Goal: Obtain resource: Download file/media

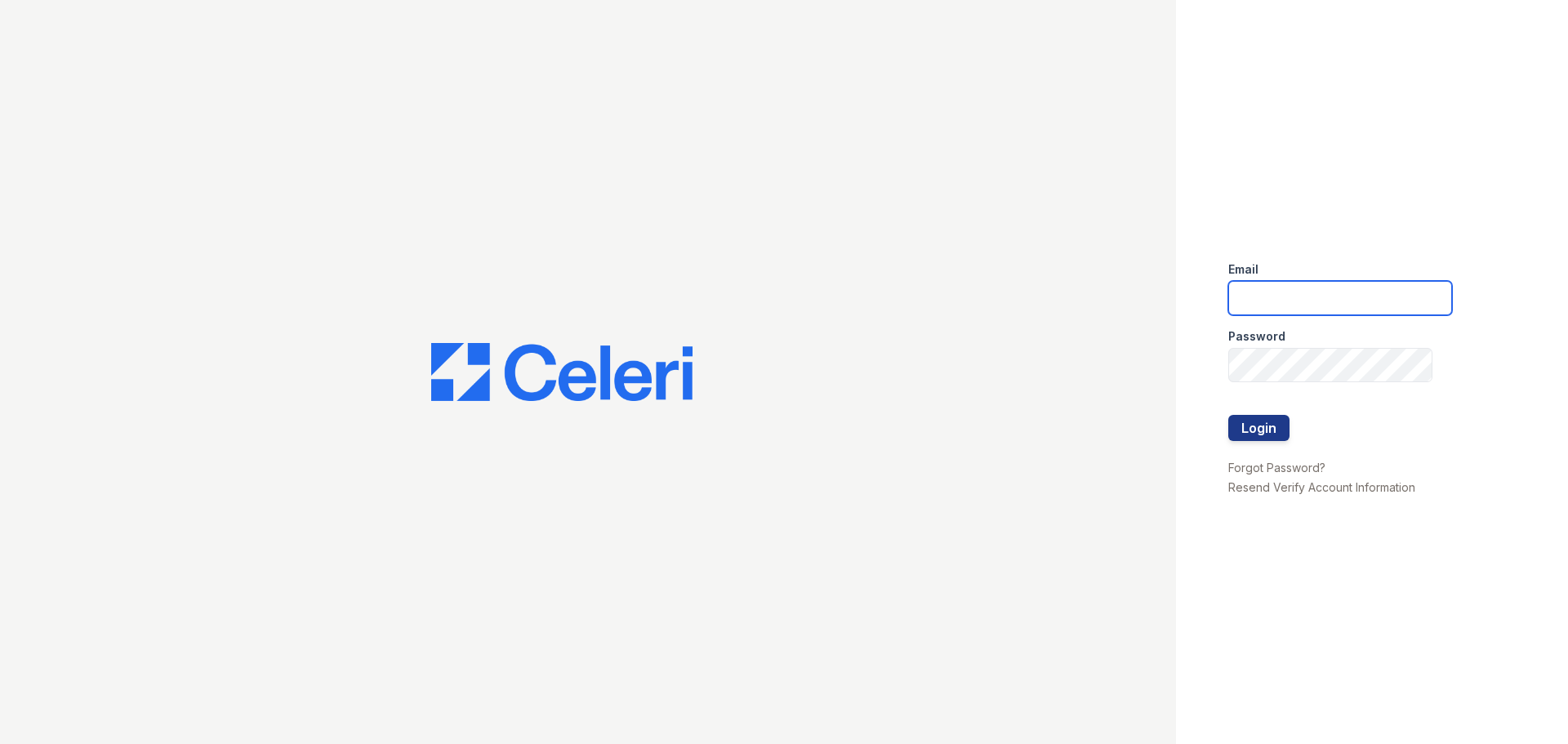
click at [1324, 286] on input "email" at bounding box center [1340, 297] width 224 height 34
type input "jtucker@thewoodruffway.com"
click at [1279, 431] on button "Login" at bounding box center [1259, 427] width 61 height 26
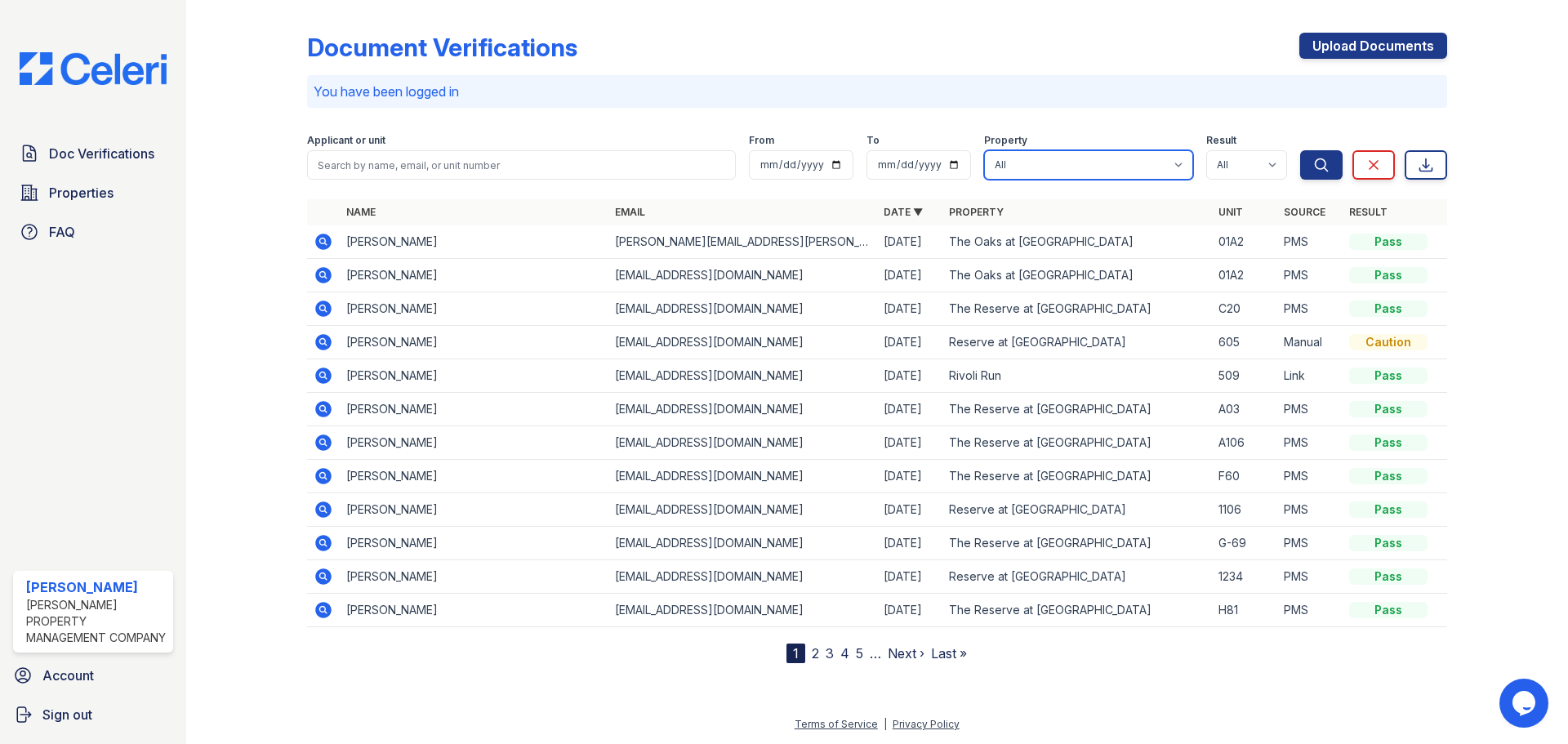
click at [1024, 160] on select "All Reaves Place Reserve at Riverside Rivoli Run The Oaks at Anderson The Reser…" at bounding box center [1089, 165] width 209 height 29
click at [1104, 46] on div "Document Verifications Upload Documents" at bounding box center [876, 54] width 1140 height 43
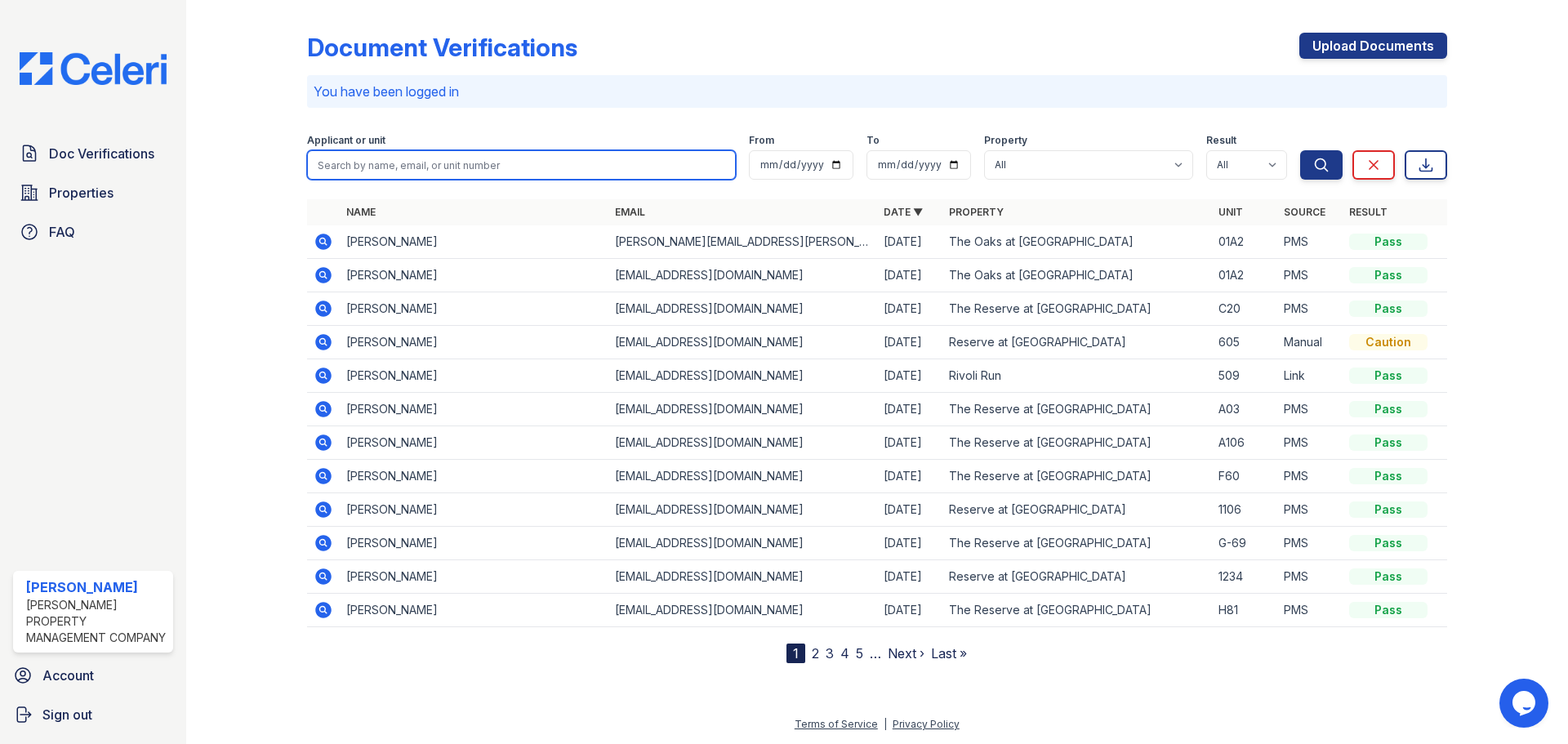
click at [433, 166] on input "search" at bounding box center [521, 165] width 429 height 29
type input "reser"
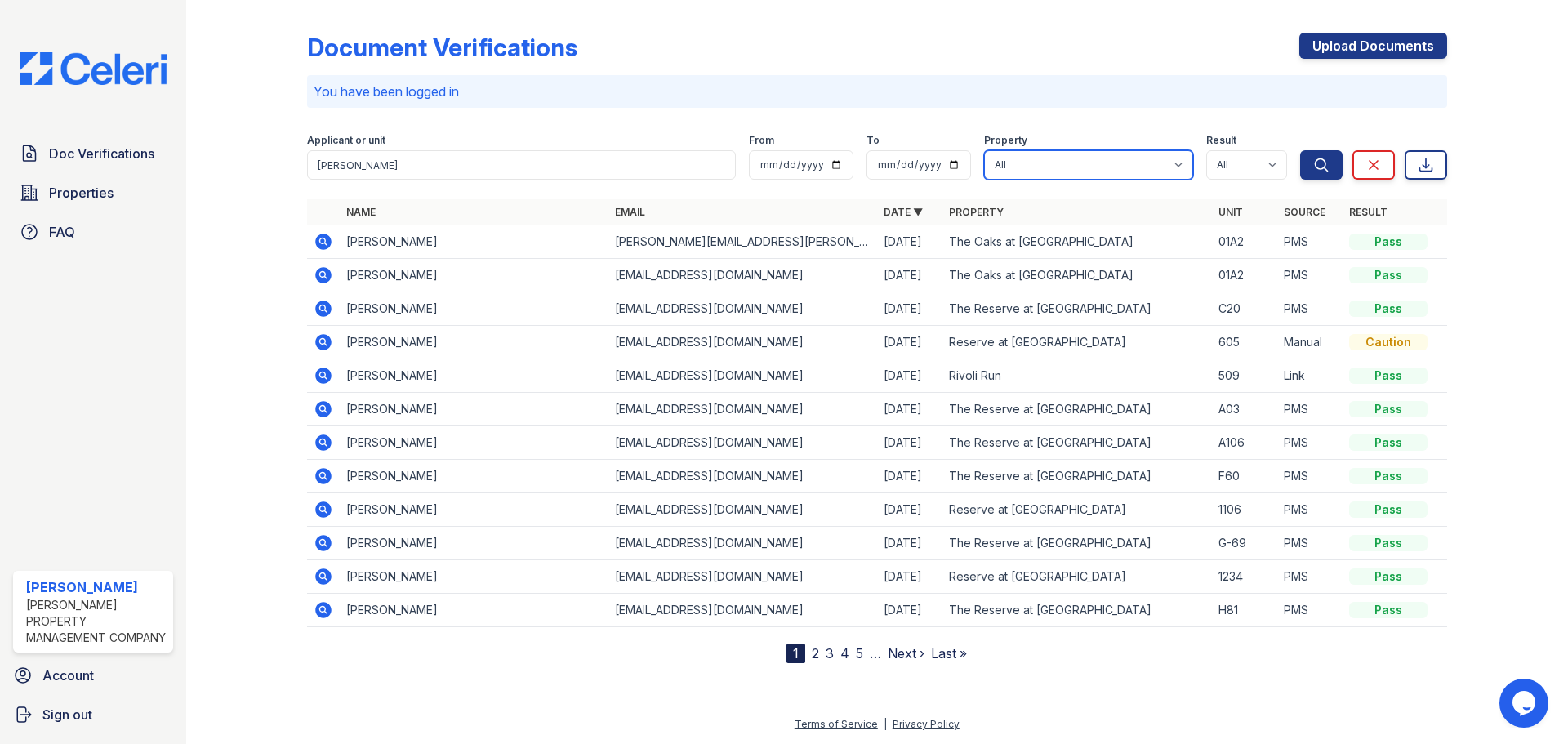
click at [1082, 178] on select "All Reaves Place Reserve at Riverside Rivoli Run The Oaks at Anderson The Reser…" at bounding box center [1089, 165] width 209 height 29
select select "5040"
click at [984, 150] on select "All Reaves Place Reserve at Riverside Rivoli Run The Oaks at Anderson The Reser…" at bounding box center [1089, 165] width 209 height 29
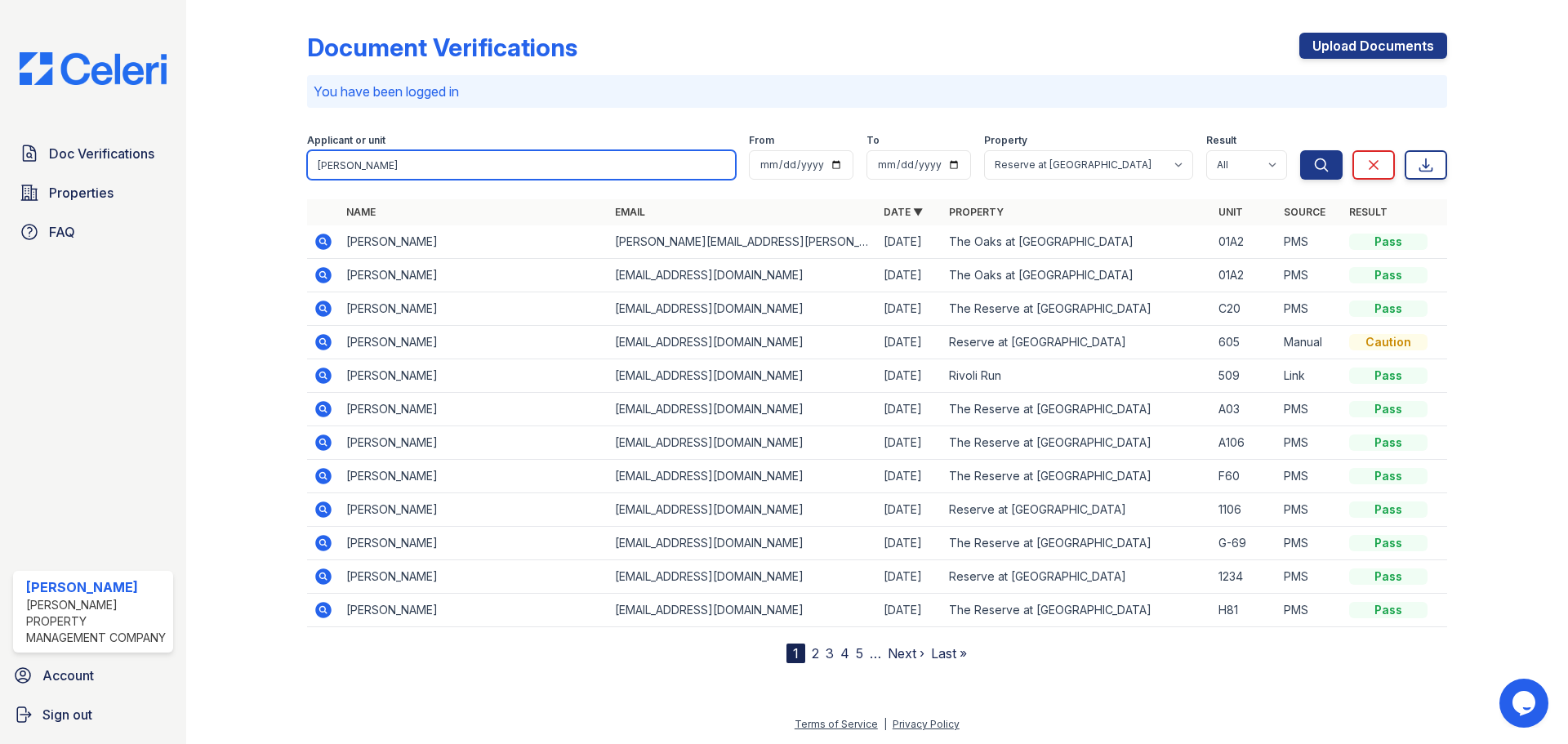
drag, startPoint x: 105, startPoint y: 172, endPoint x: 0, endPoint y: 158, distance: 105.9
click at [0, 154] on div "Doc Verifications Properties FAQ Jasmine Tucker Woodruff Property Management Co…" at bounding box center [784, 372] width 1568 height 744
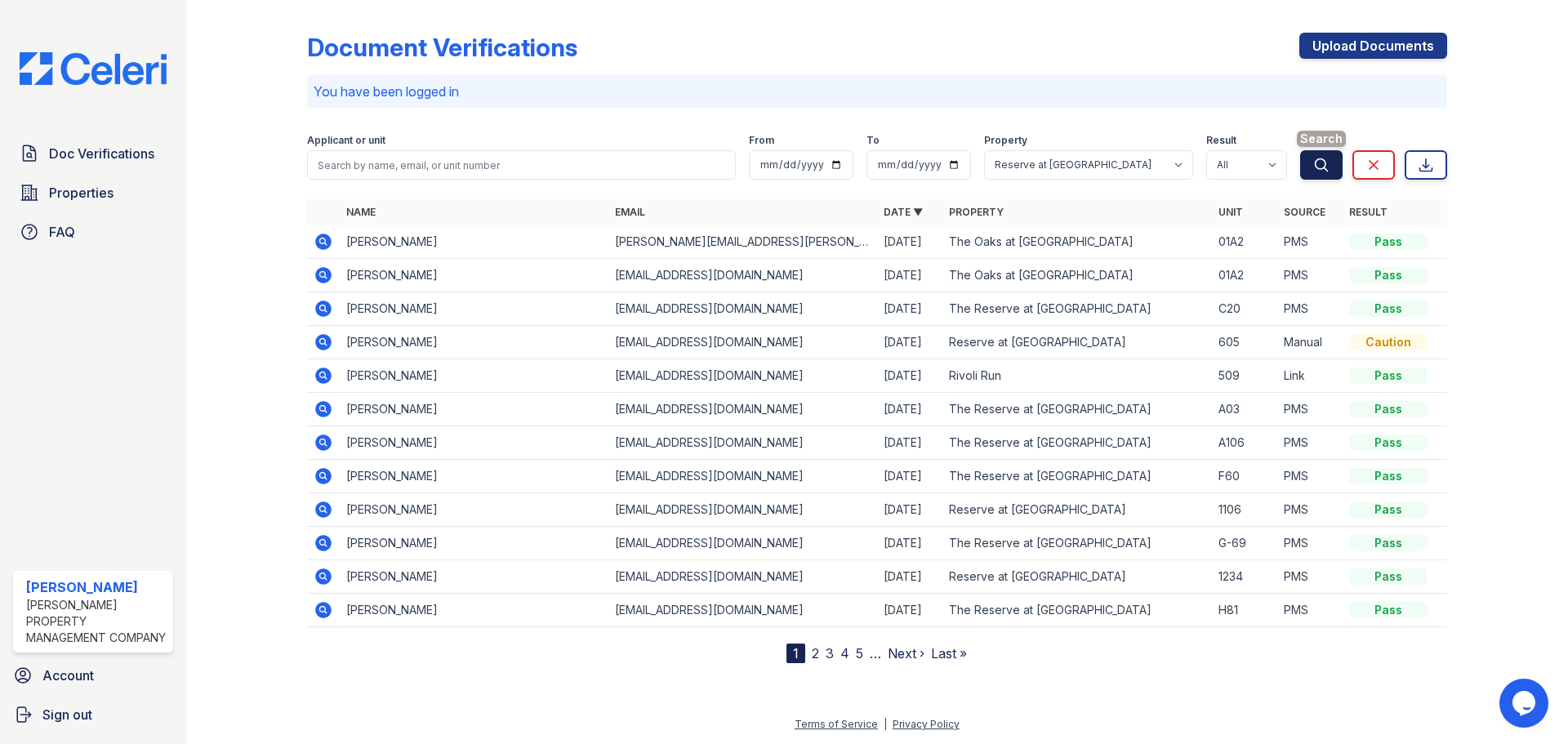
click at [1306, 161] on button "Search" at bounding box center [1322, 165] width 43 height 29
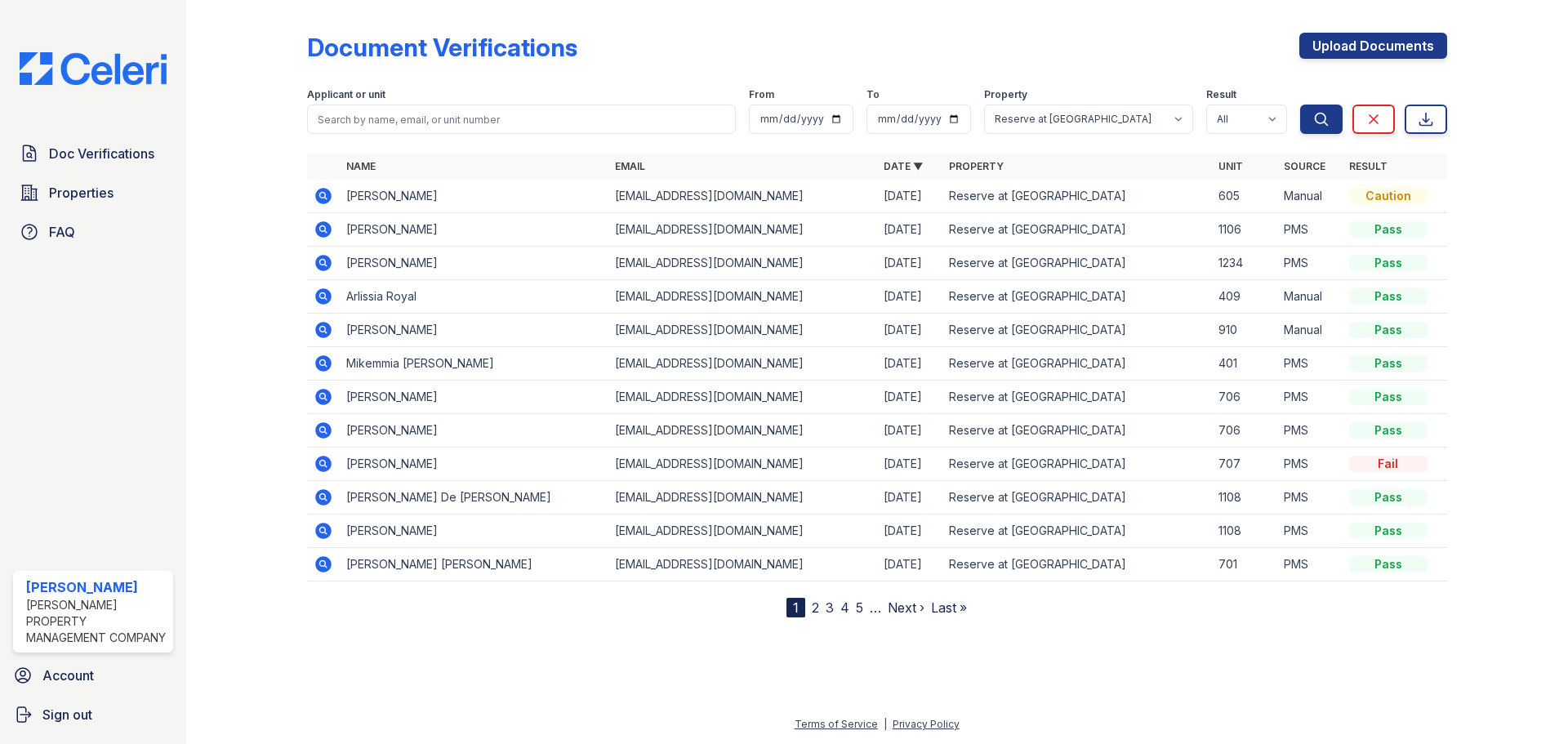
click at [330, 465] on icon at bounding box center [323, 464] width 16 height 16
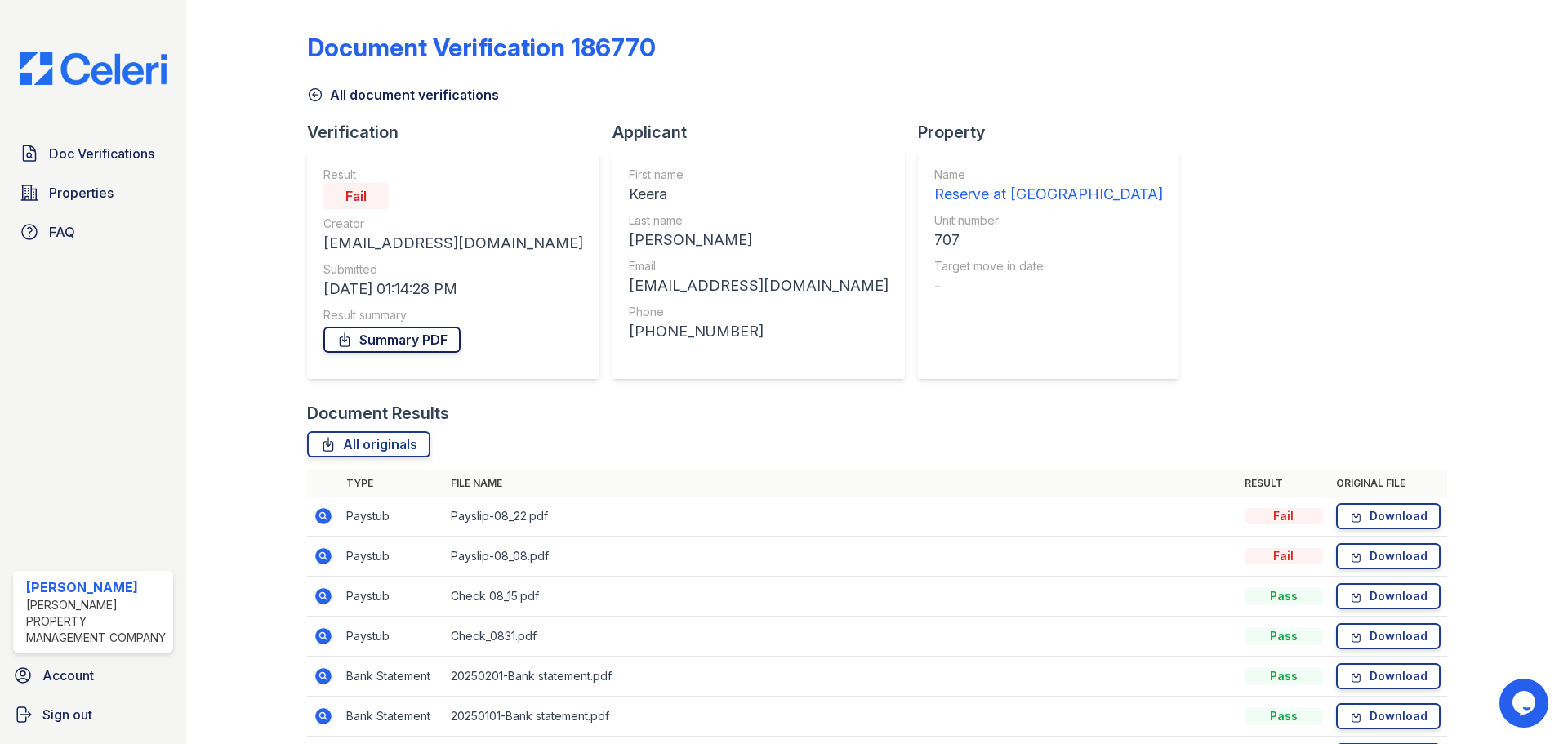
click at [386, 340] on link "Summary PDF" at bounding box center [392, 339] width 138 height 26
click at [1364, 509] on link "Download" at bounding box center [1389, 516] width 105 height 26
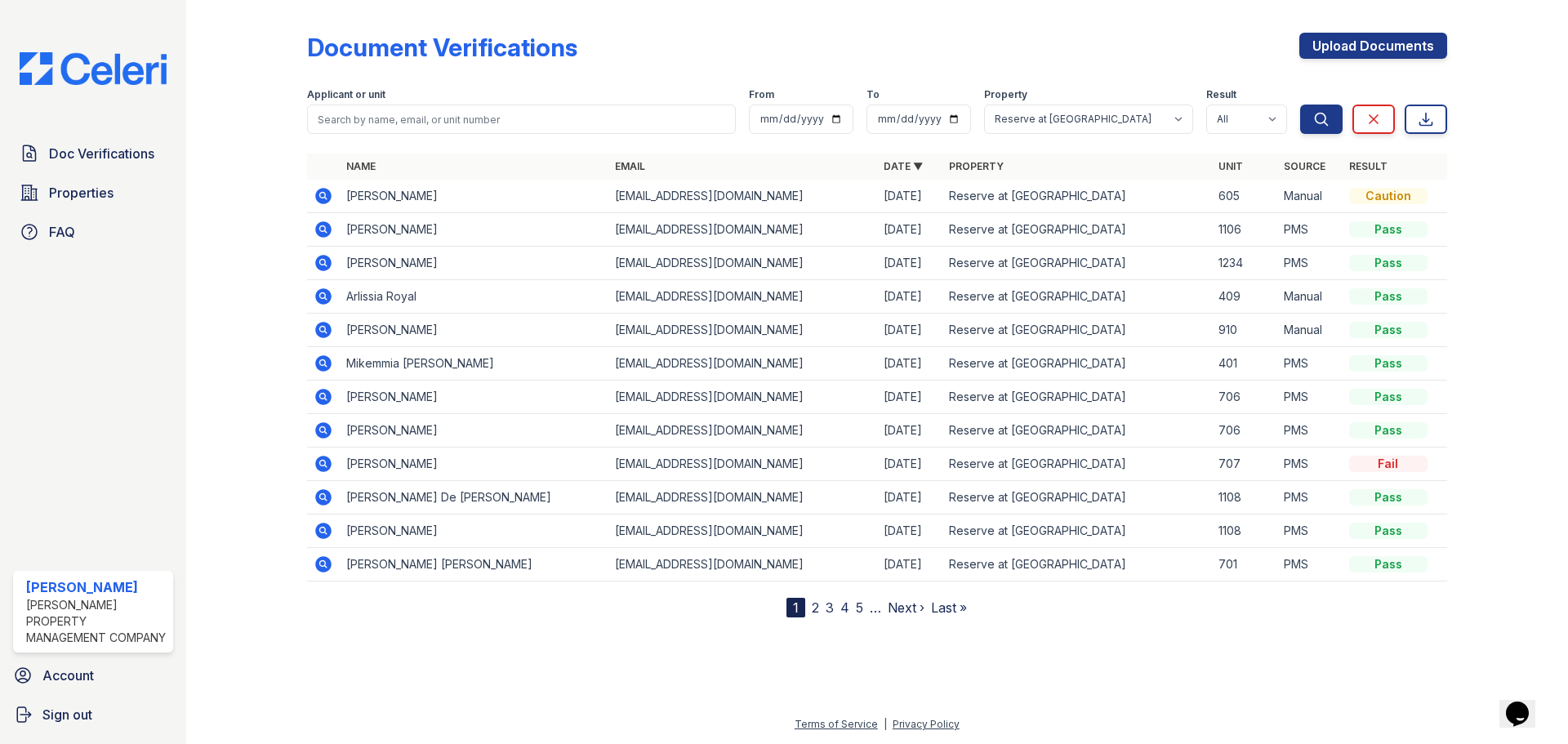
click at [815, 603] on link "2" at bounding box center [815, 607] width 8 height 16
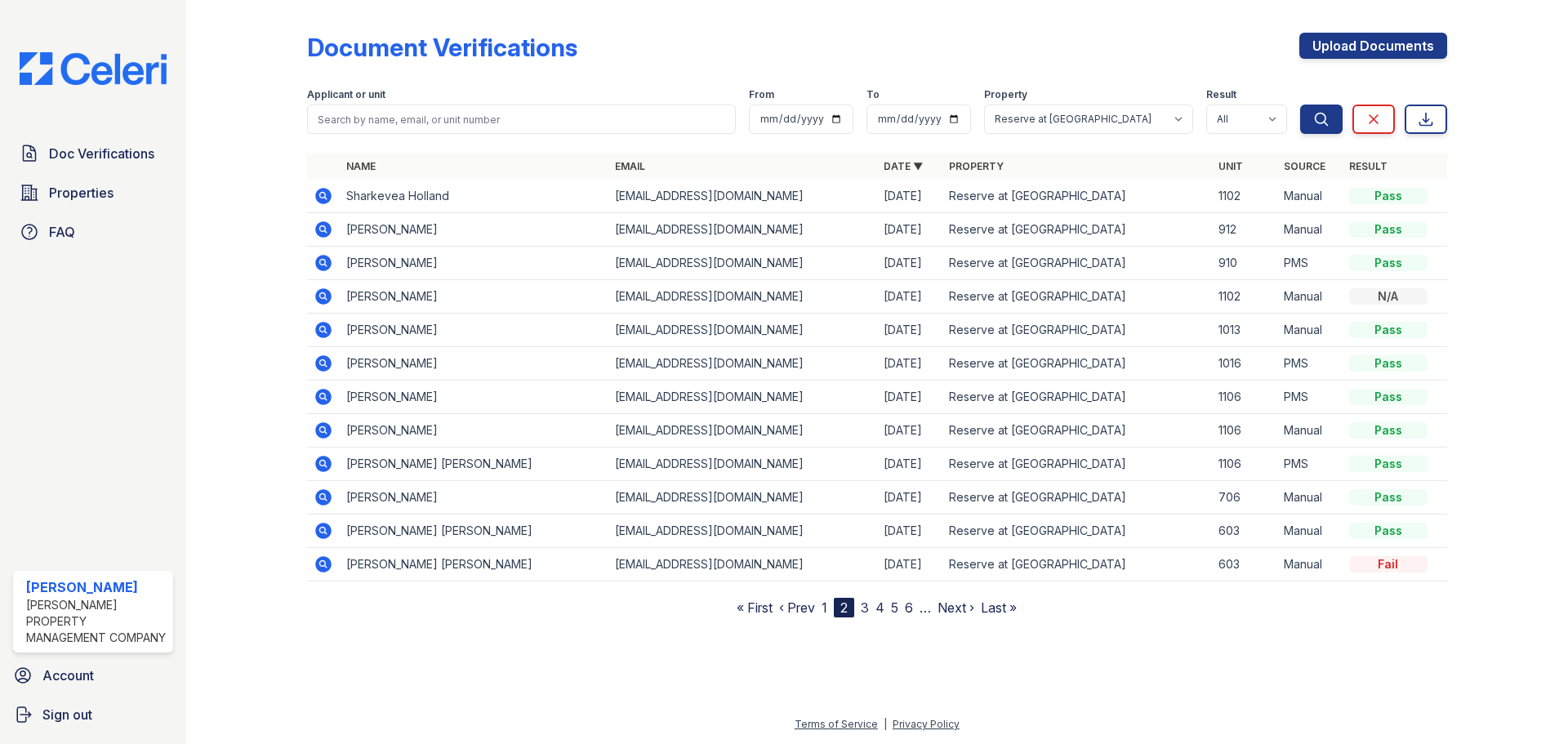
click at [324, 561] on icon at bounding box center [323, 565] width 19 height 19
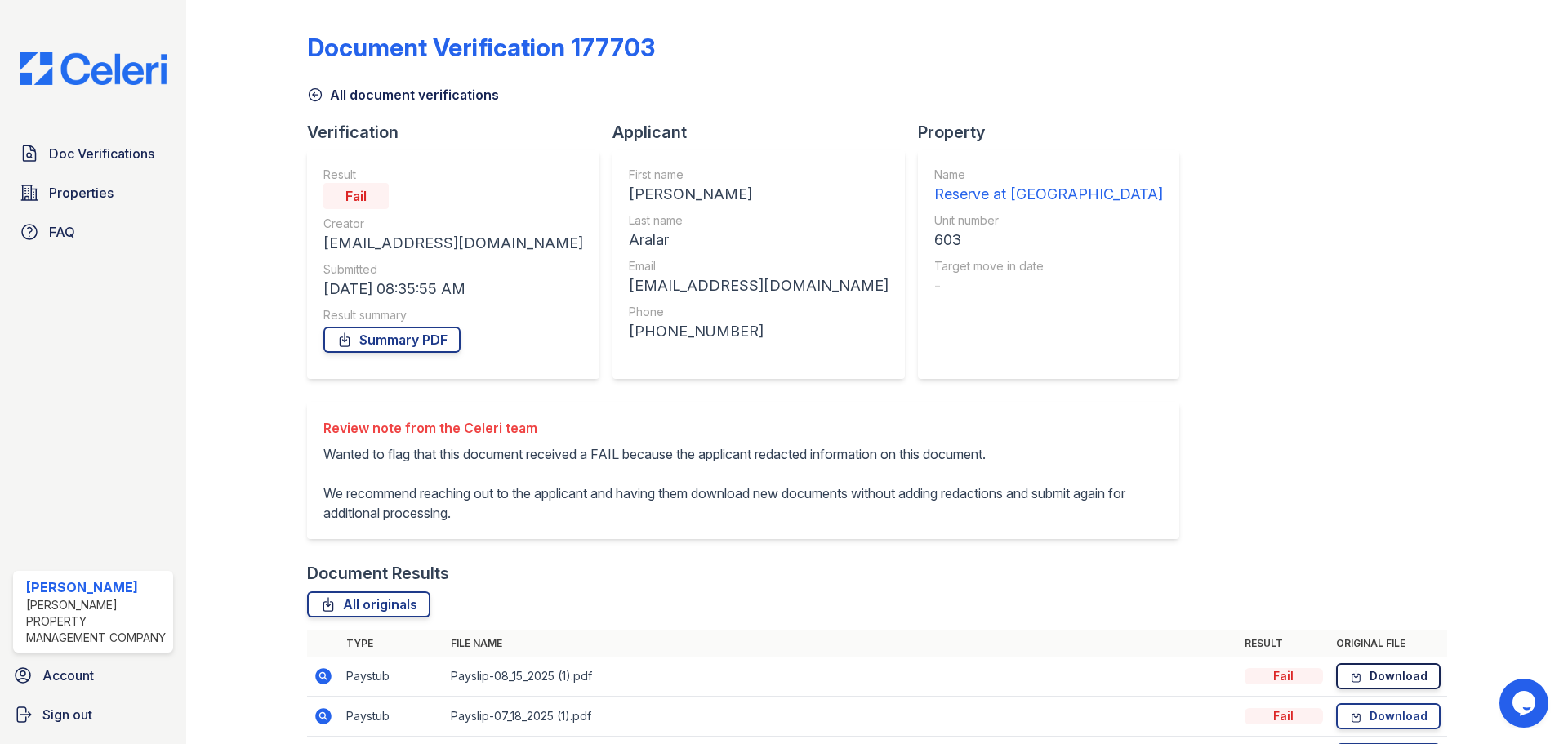
click at [1386, 669] on link "Download" at bounding box center [1389, 676] width 105 height 26
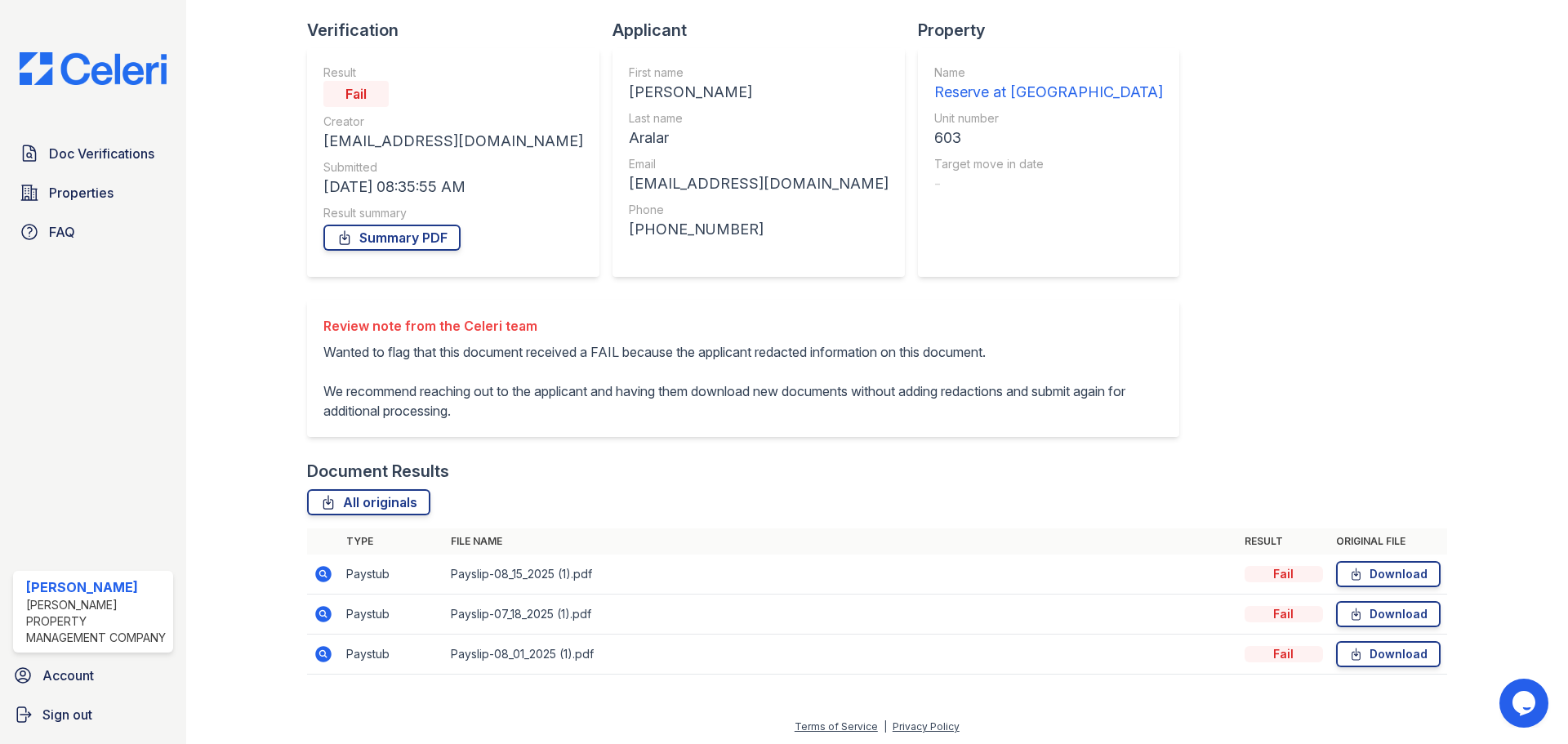
scroll to position [105, 0]
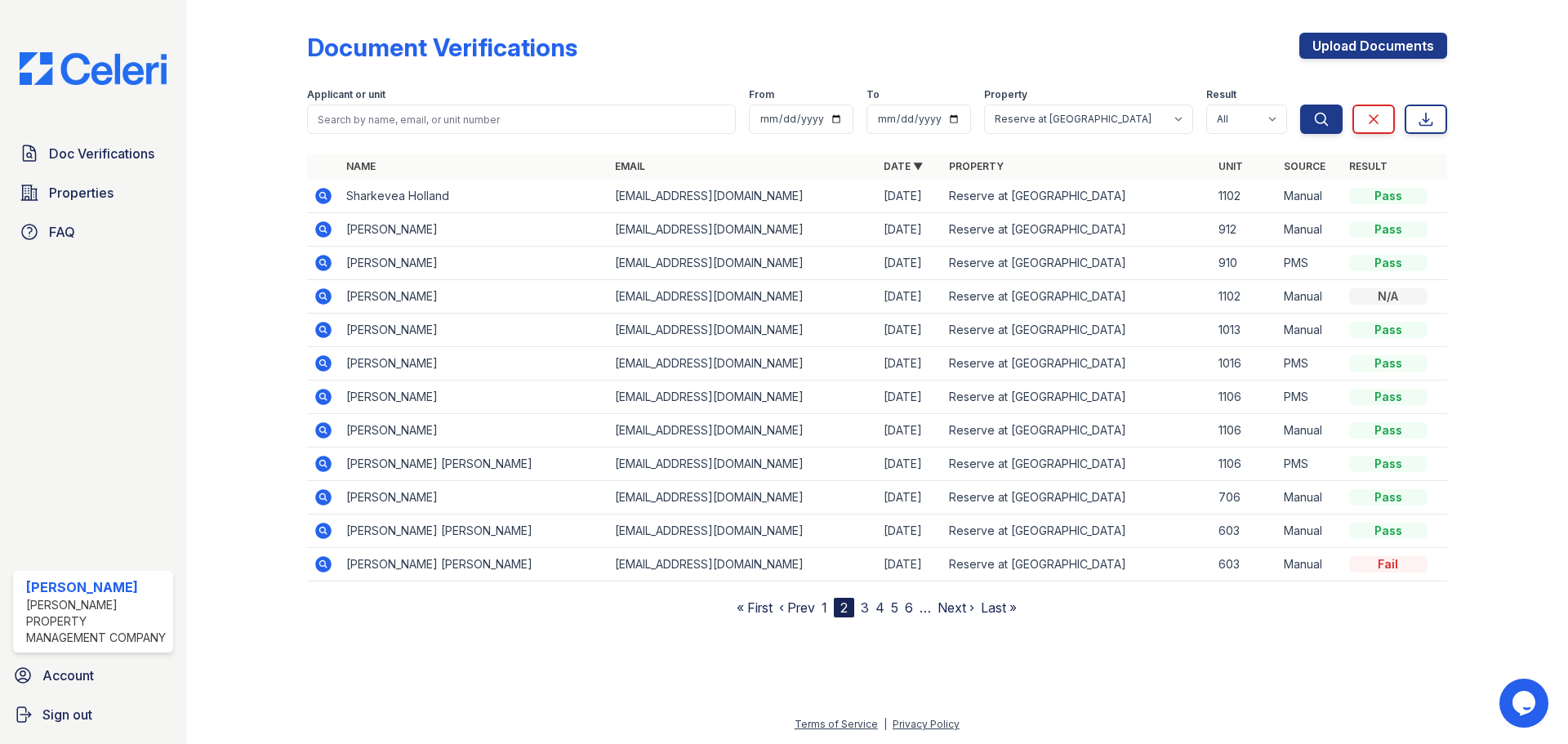
click at [869, 602] on link "3" at bounding box center [865, 607] width 8 height 16
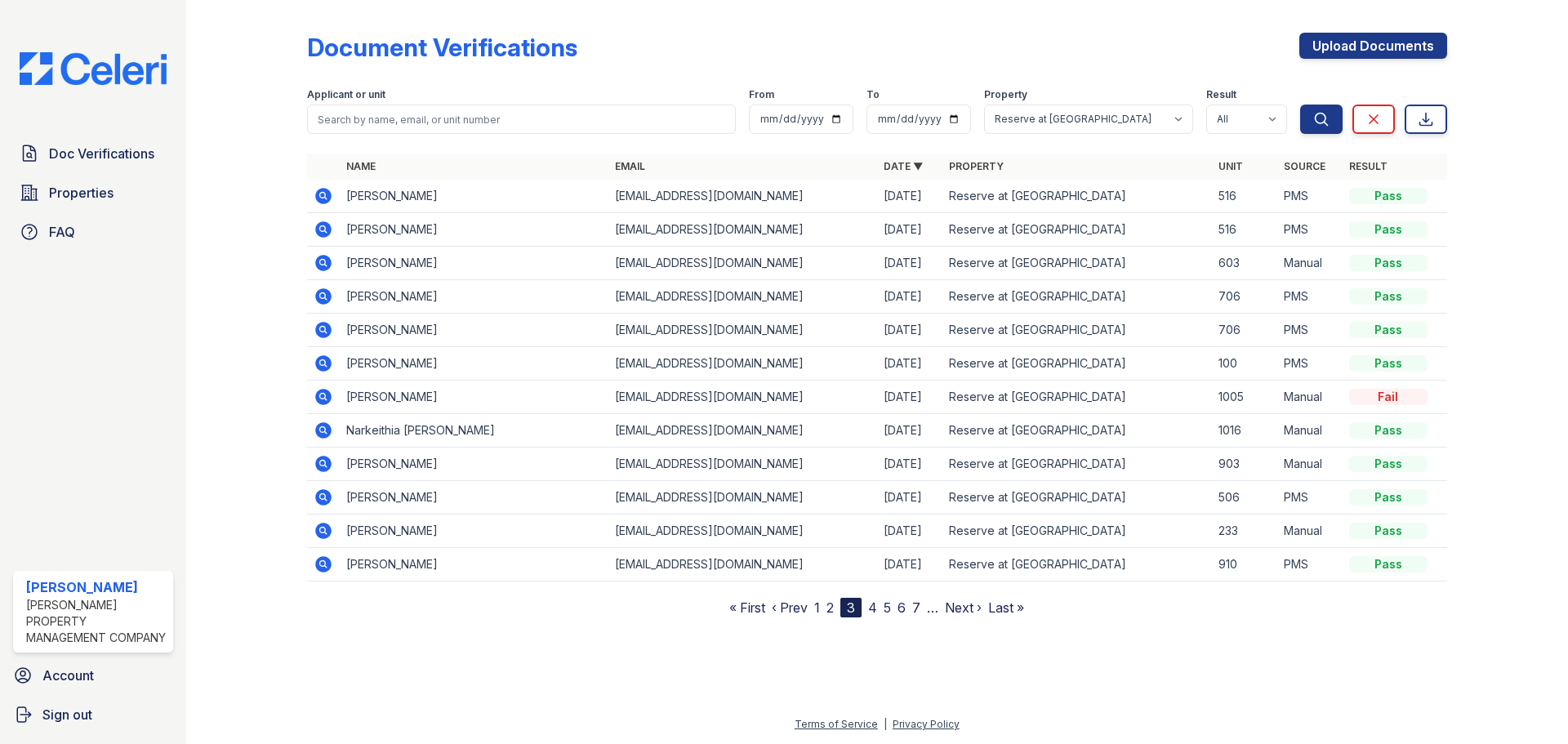
click at [327, 399] on icon at bounding box center [323, 396] width 16 height 16
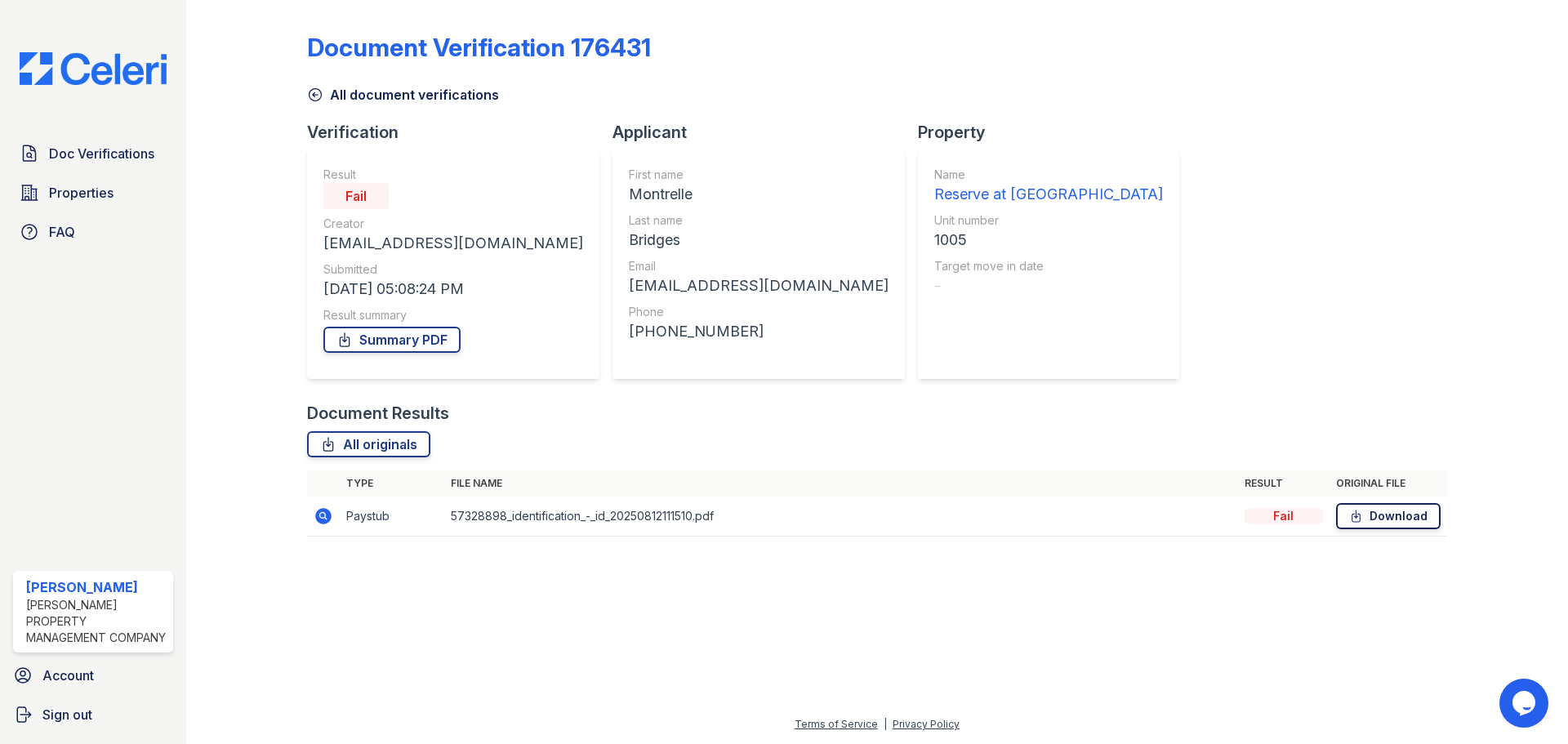
click at [1349, 516] on icon at bounding box center [1356, 516] width 14 height 16
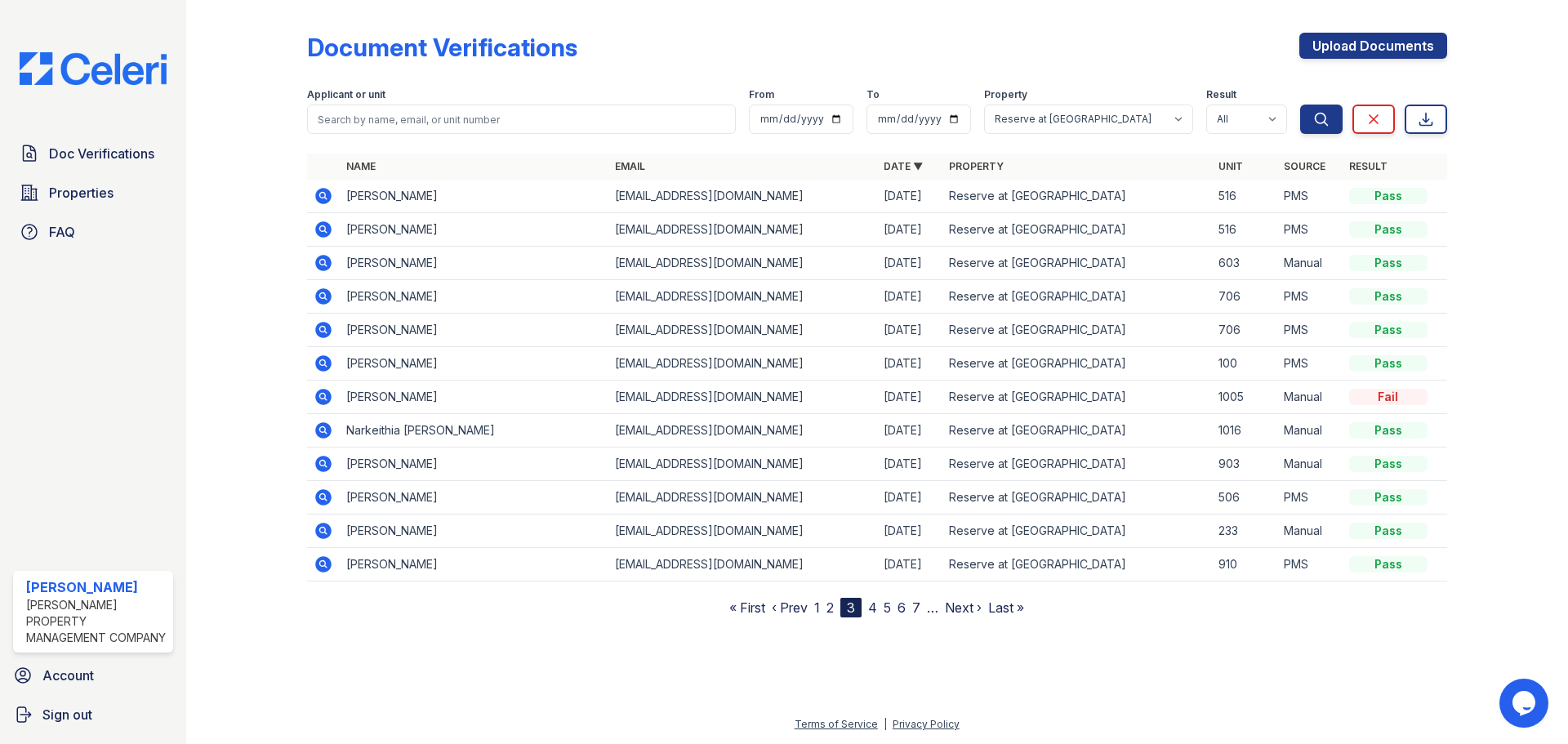
click at [874, 608] on link "4" at bounding box center [873, 607] width 9 height 16
click at [326, 294] on icon at bounding box center [323, 296] width 16 height 16
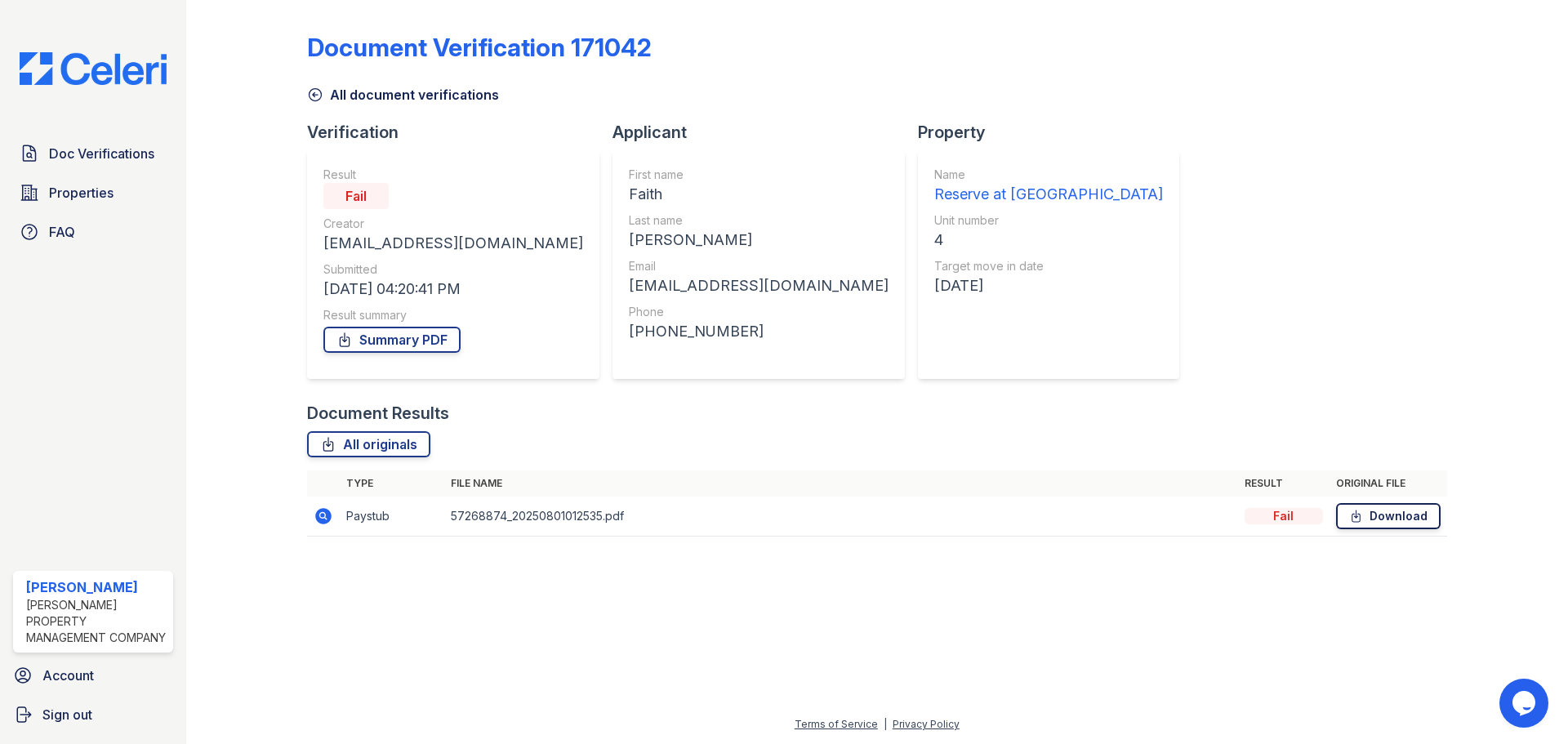
click at [1368, 511] on link "Download" at bounding box center [1389, 516] width 105 height 26
click at [1533, 49] on div at bounding box center [1495, 280] width 95 height 546
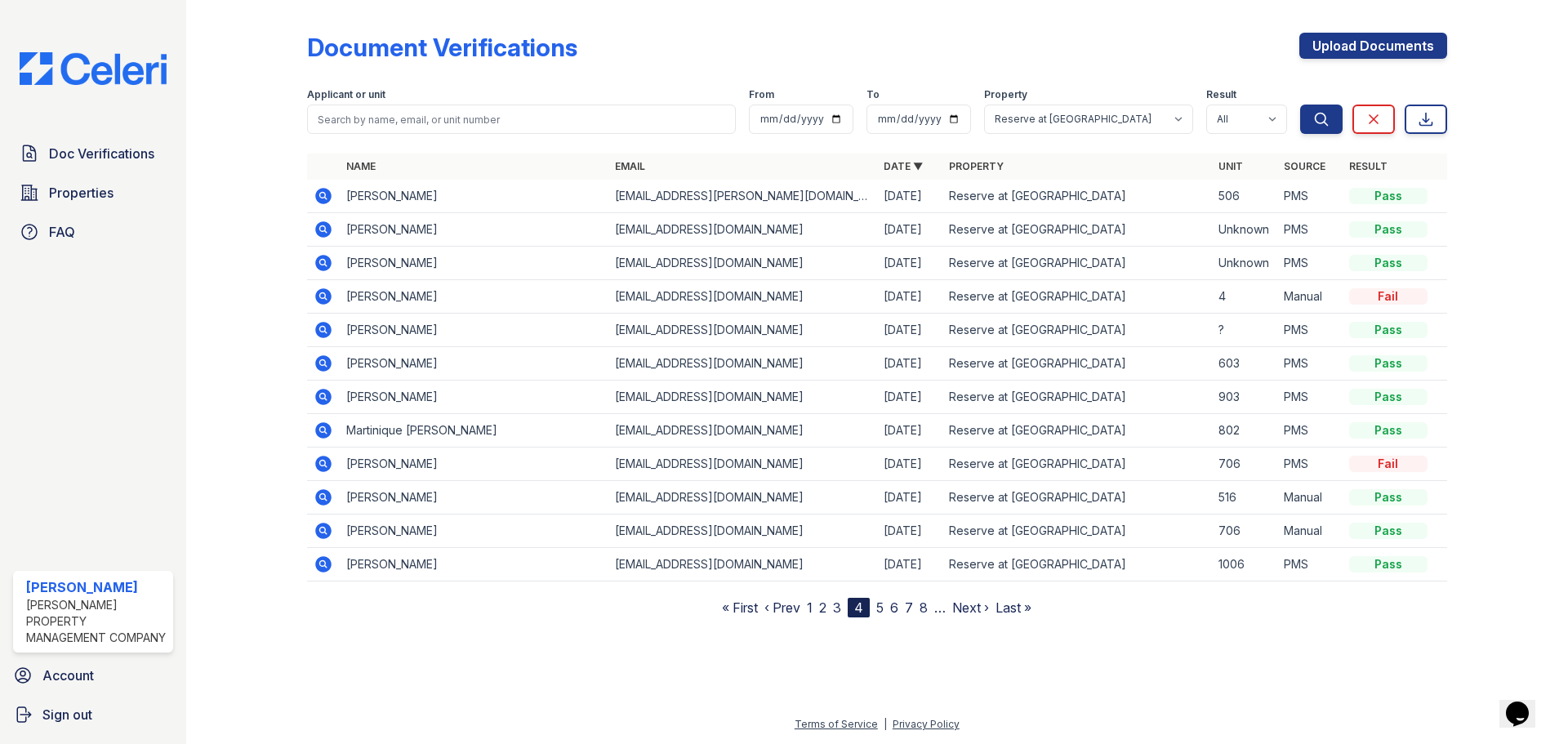
click at [321, 461] on icon at bounding box center [323, 464] width 19 height 19
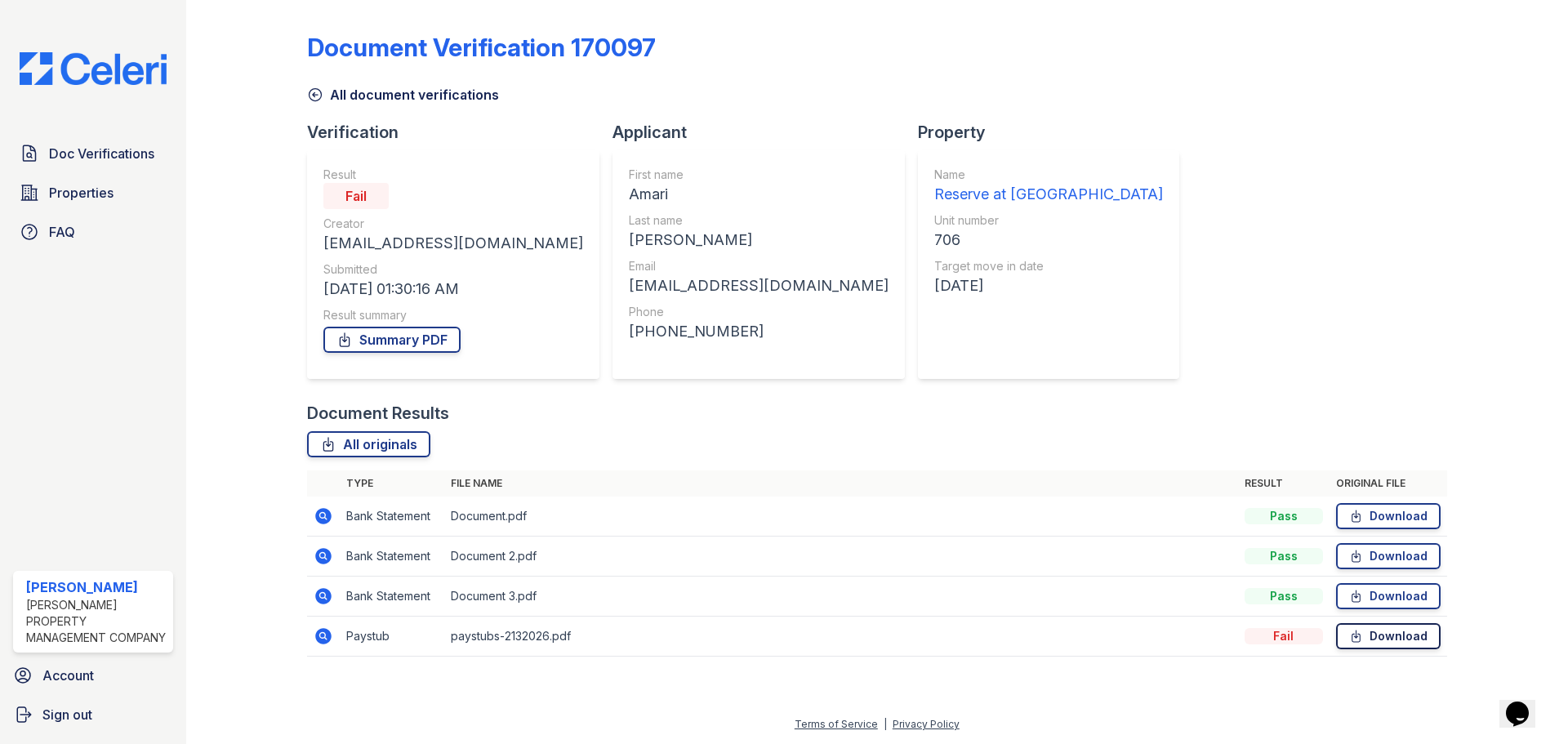
click at [1369, 631] on link "Download" at bounding box center [1389, 636] width 105 height 26
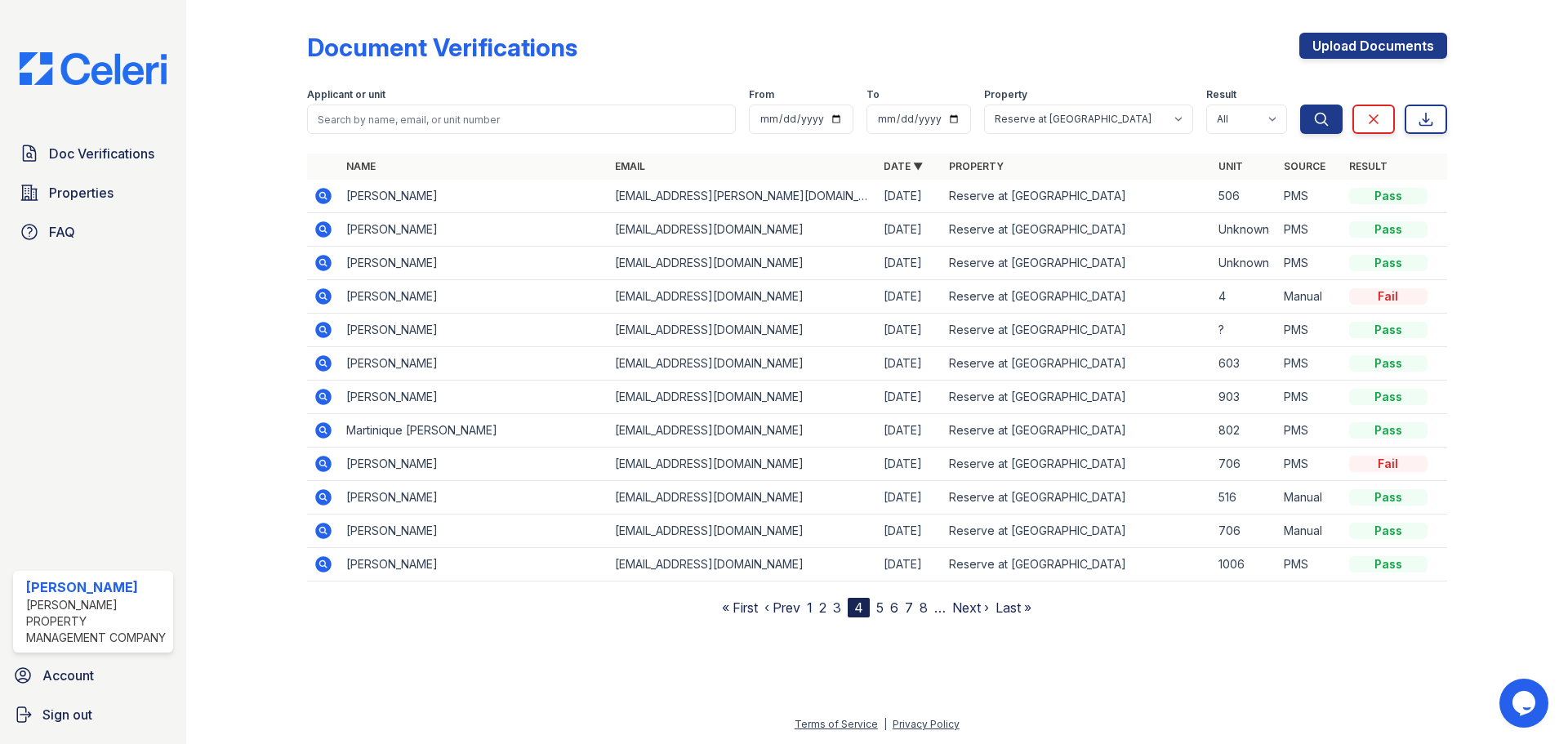
click at [884, 612] on link "5" at bounding box center [880, 607] width 8 height 16
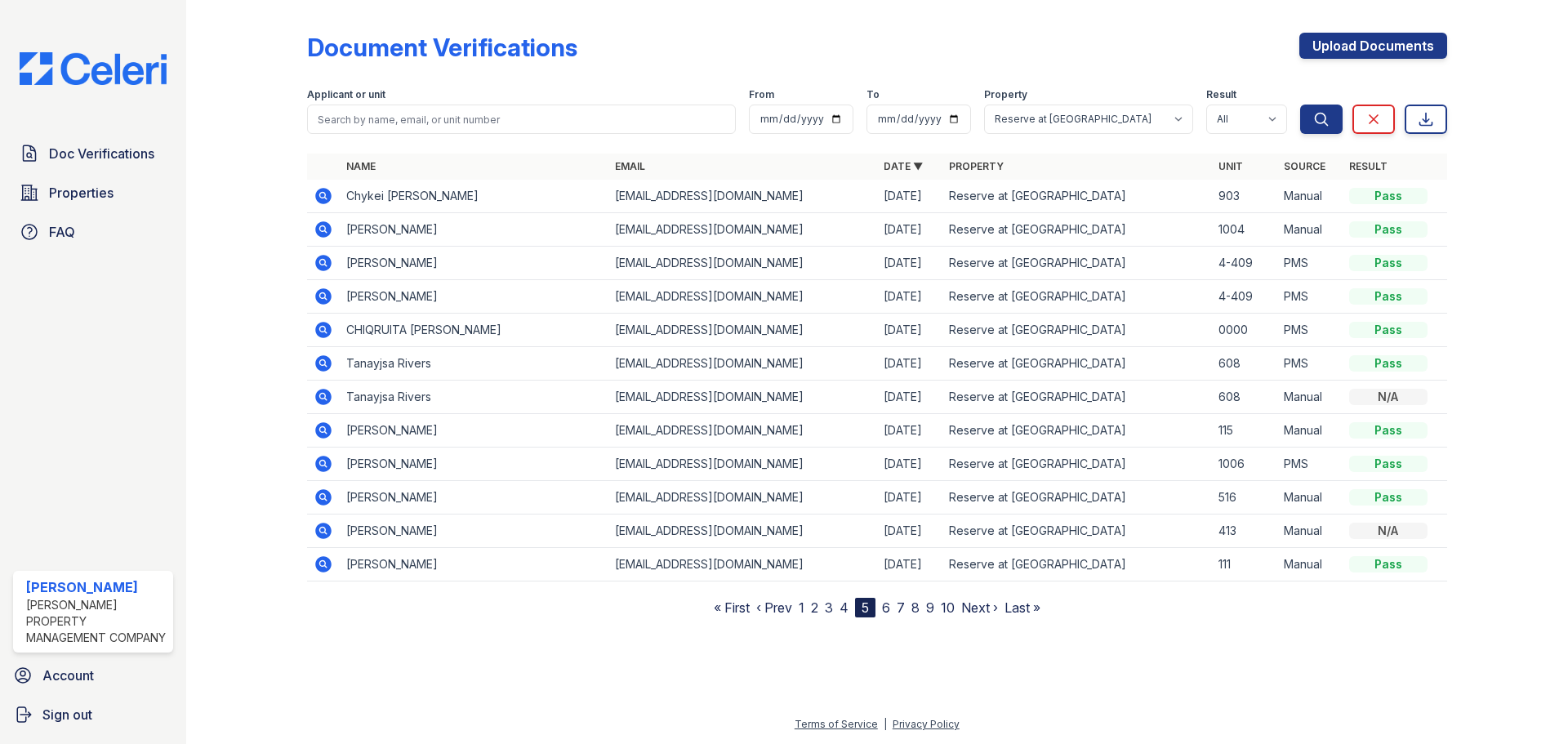
click at [884, 608] on link "6" at bounding box center [886, 607] width 8 height 16
click at [321, 361] on icon at bounding box center [323, 362] width 4 height 4
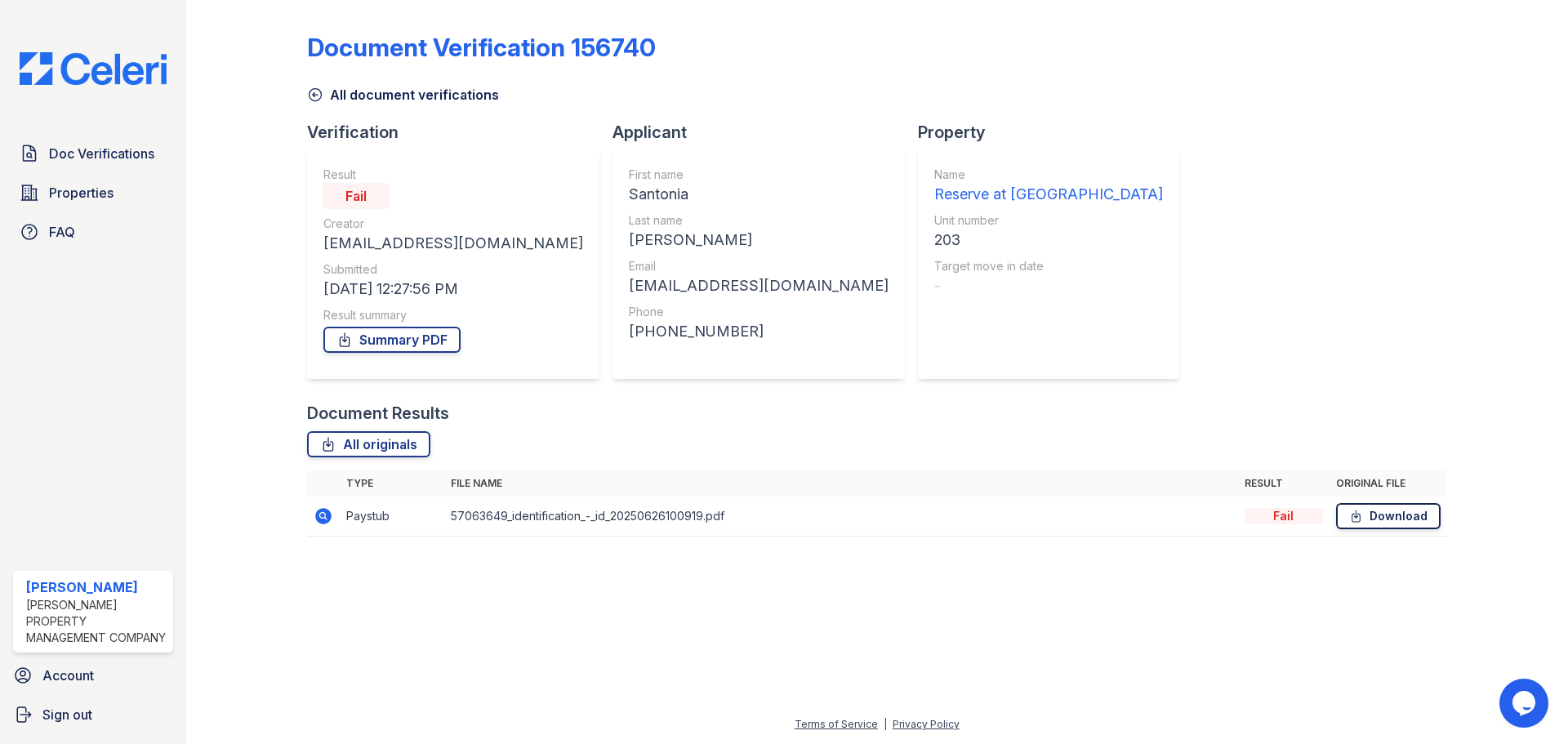
click at [1365, 525] on link "Download" at bounding box center [1389, 516] width 105 height 26
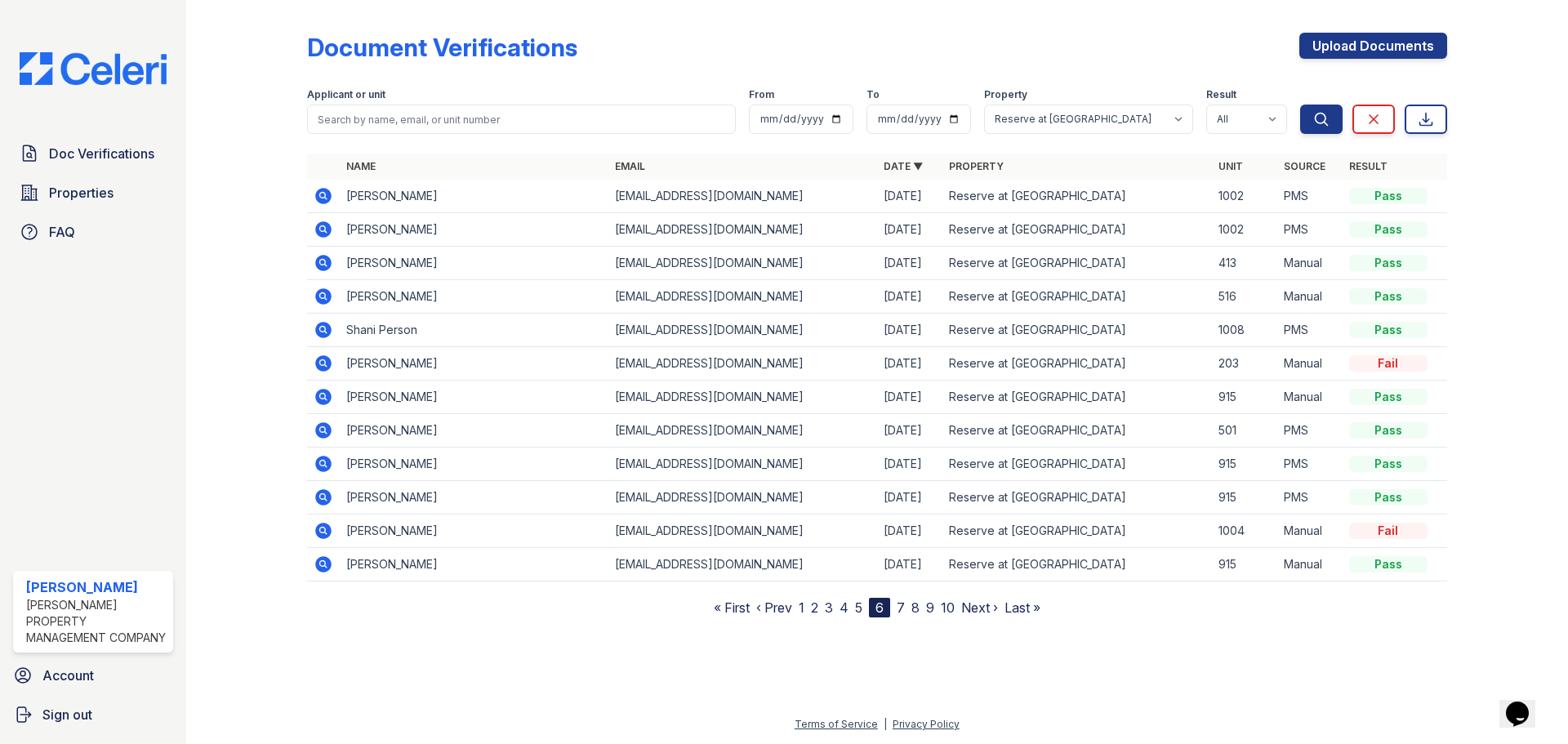
click at [323, 527] on icon at bounding box center [323, 531] width 19 height 19
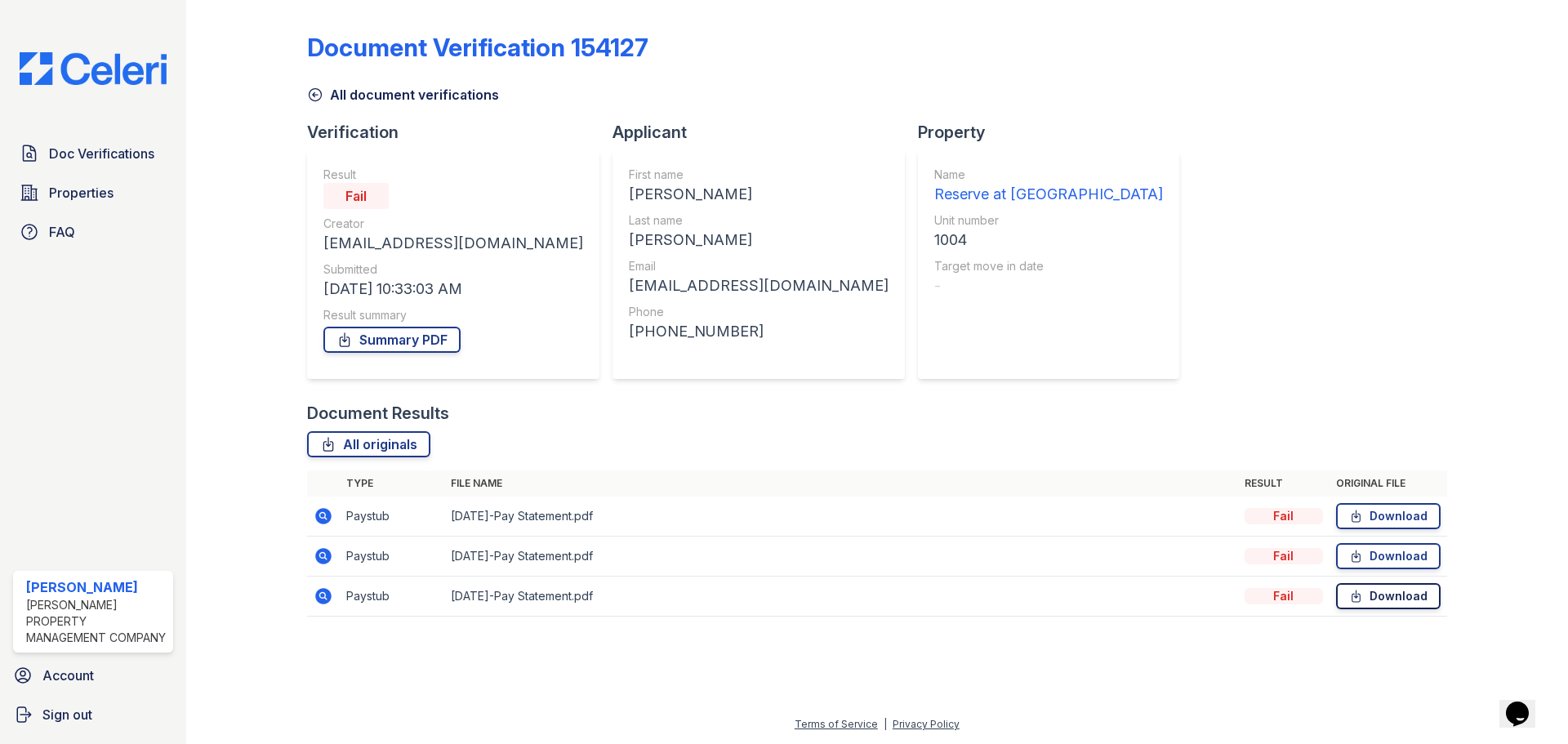
click at [1381, 598] on link "Download" at bounding box center [1389, 596] width 105 height 26
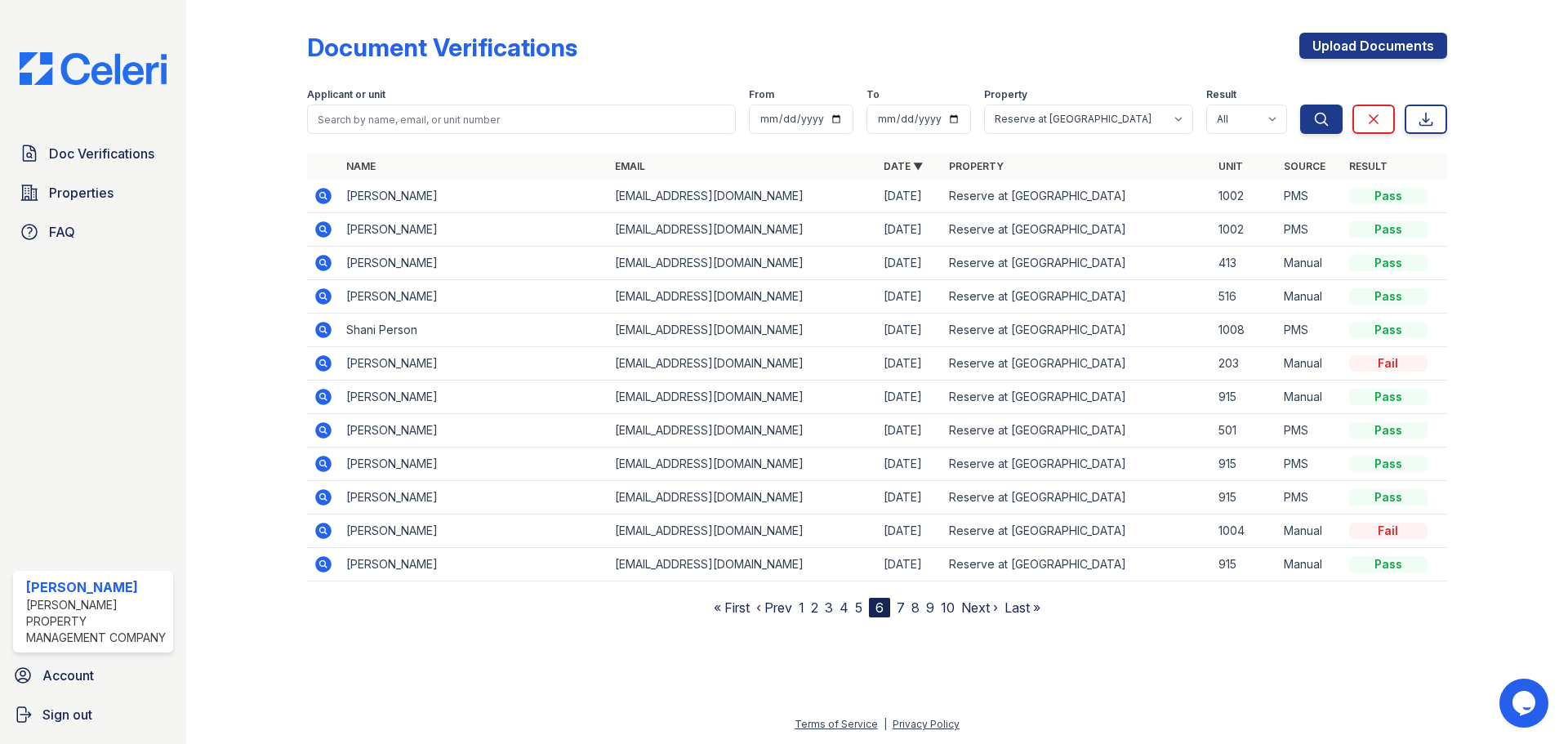
click at [899, 608] on link "7" at bounding box center [901, 607] width 8 height 16
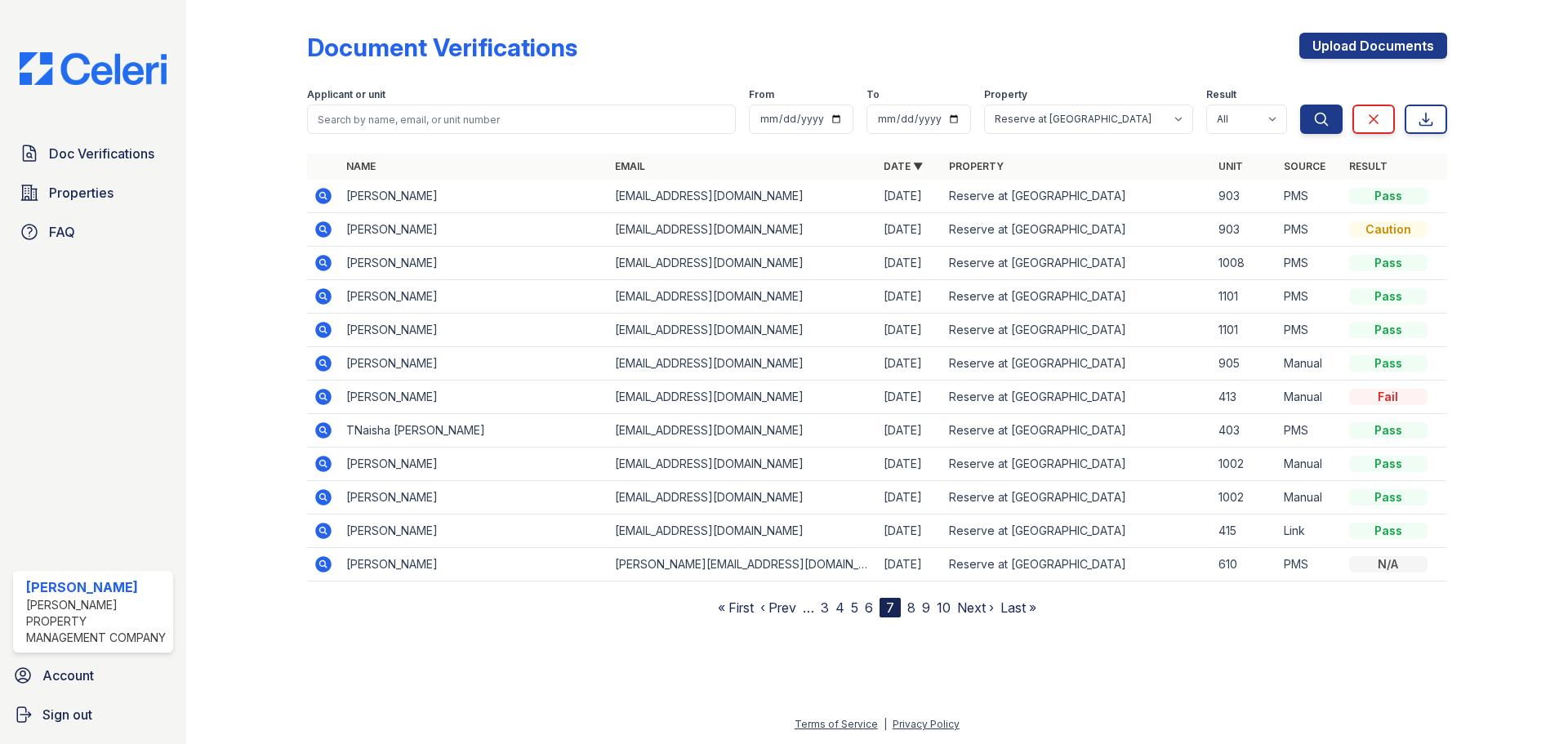
click at [321, 393] on icon at bounding box center [323, 397] width 19 height 19
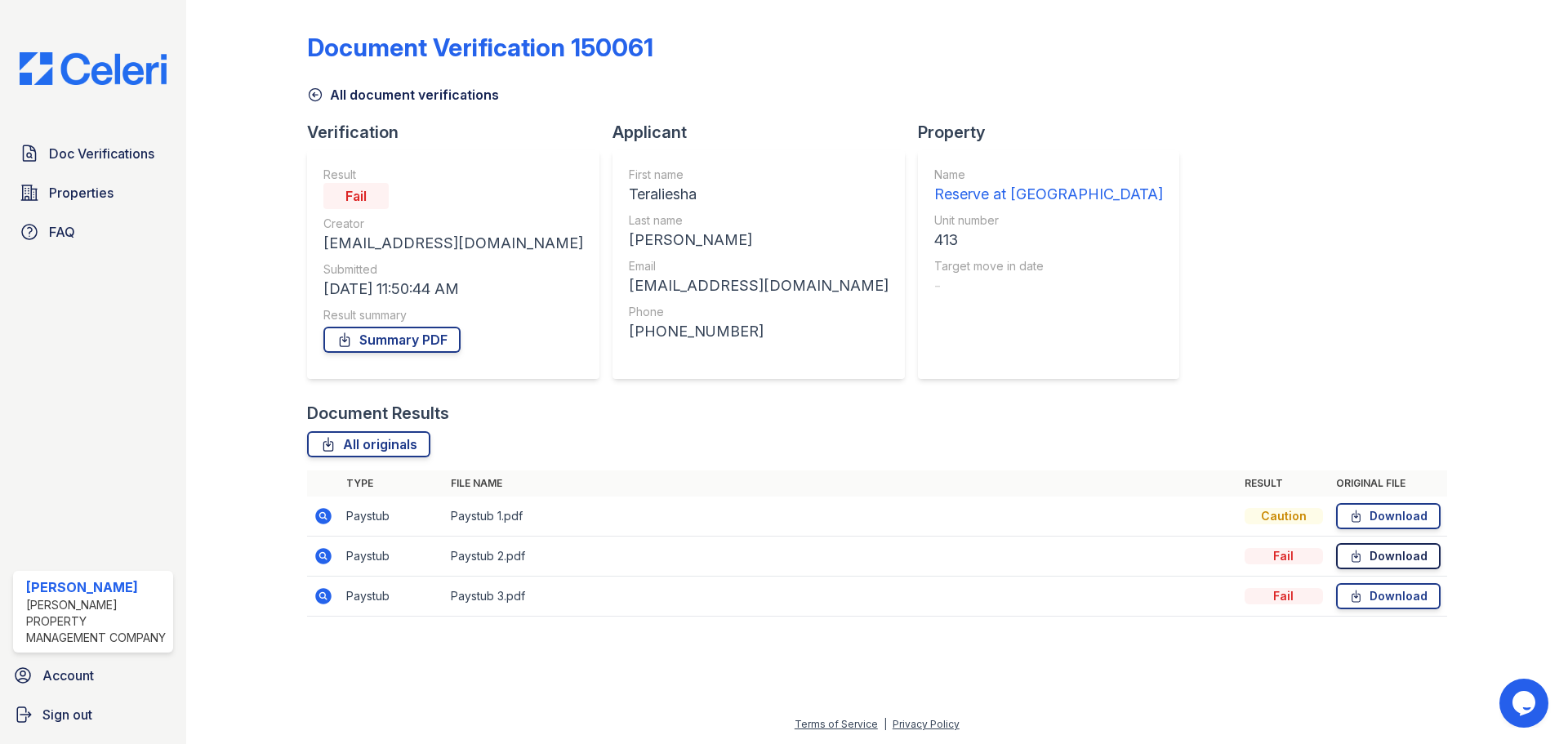
click at [1392, 556] on link "Download" at bounding box center [1389, 556] width 105 height 26
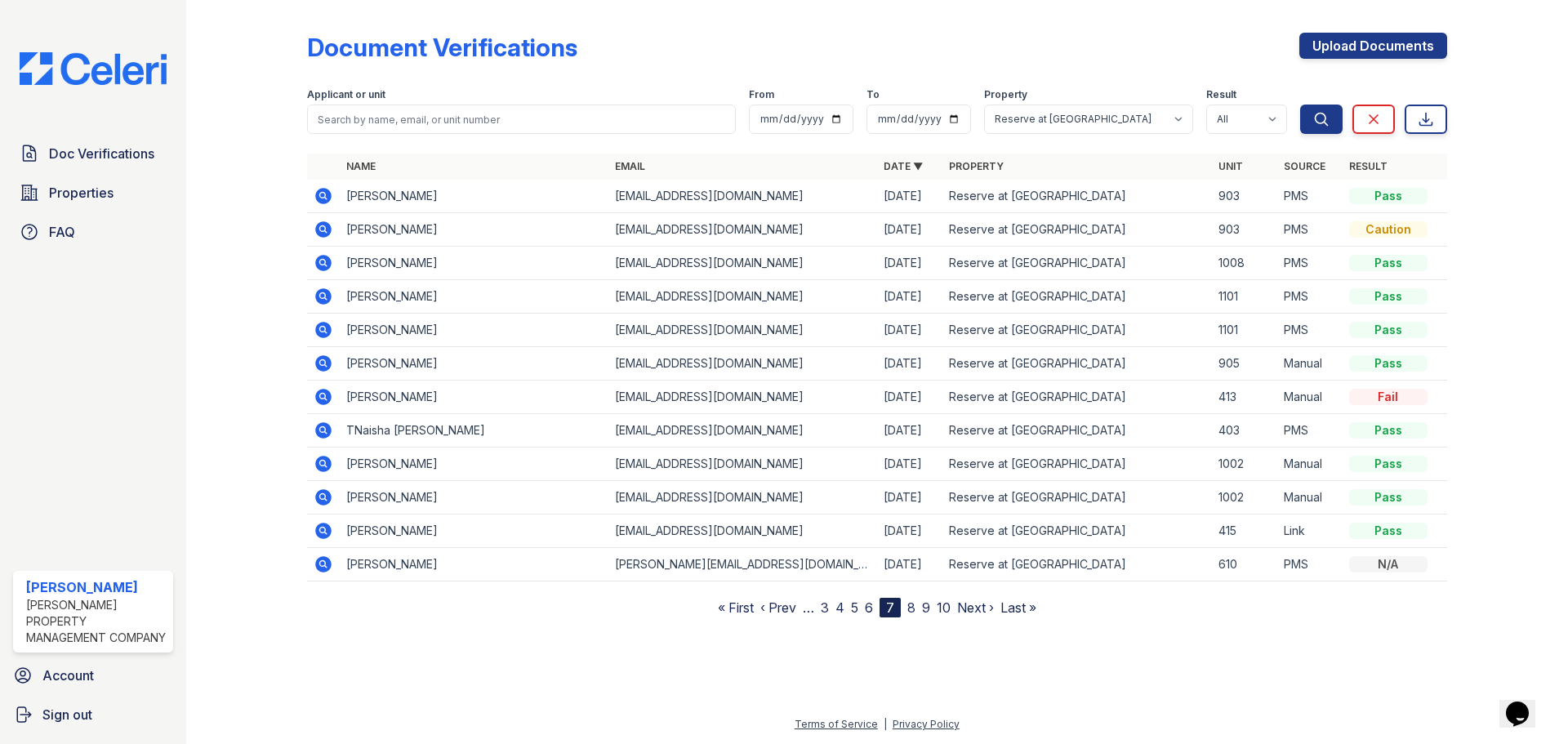
click at [912, 608] on link "8" at bounding box center [911, 607] width 8 height 16
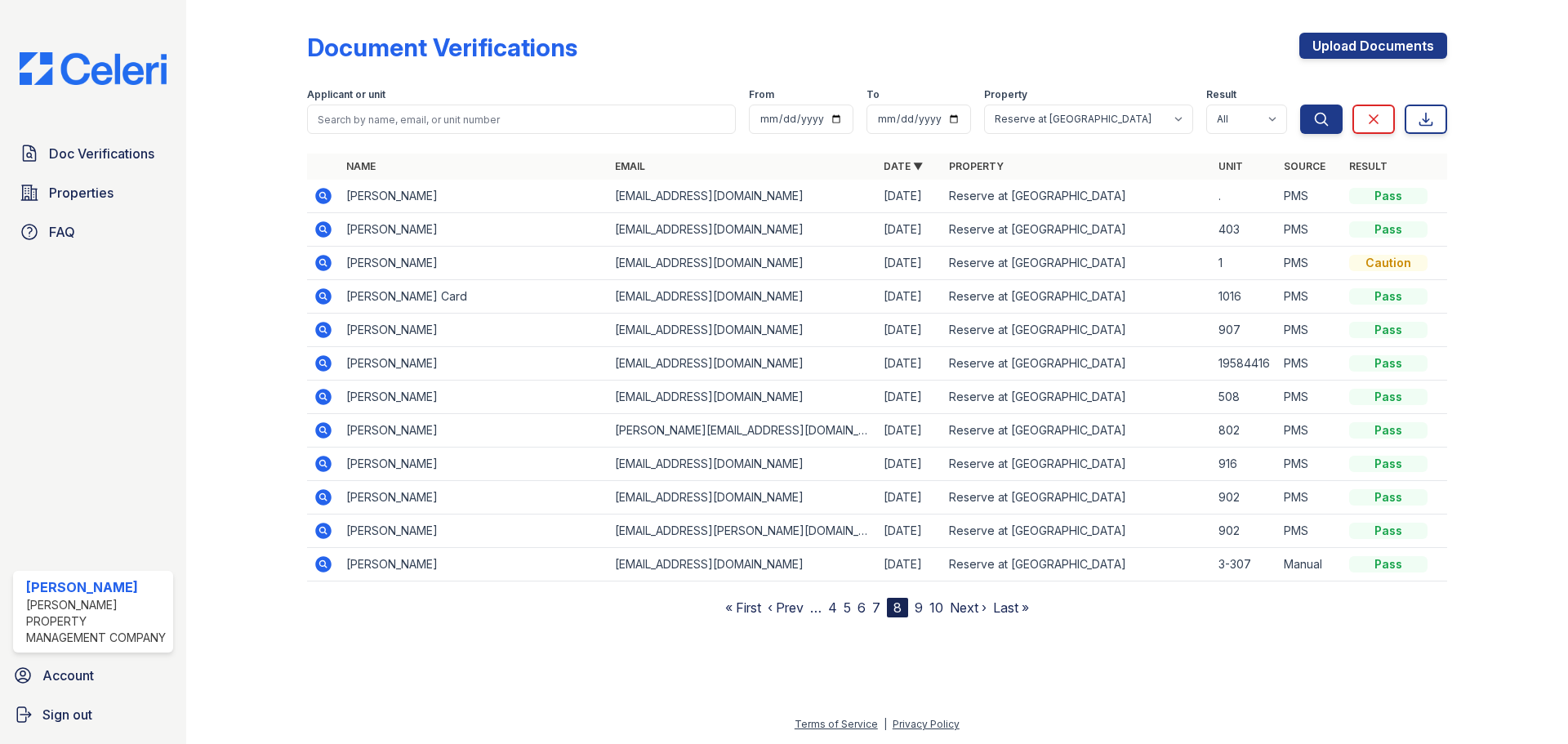
click at [921, 607] on link "9" at bounding box center [919, 607] width 8 height 16
click at [324, 530] on icon at bounding box center [323, 530] width 4 height 4
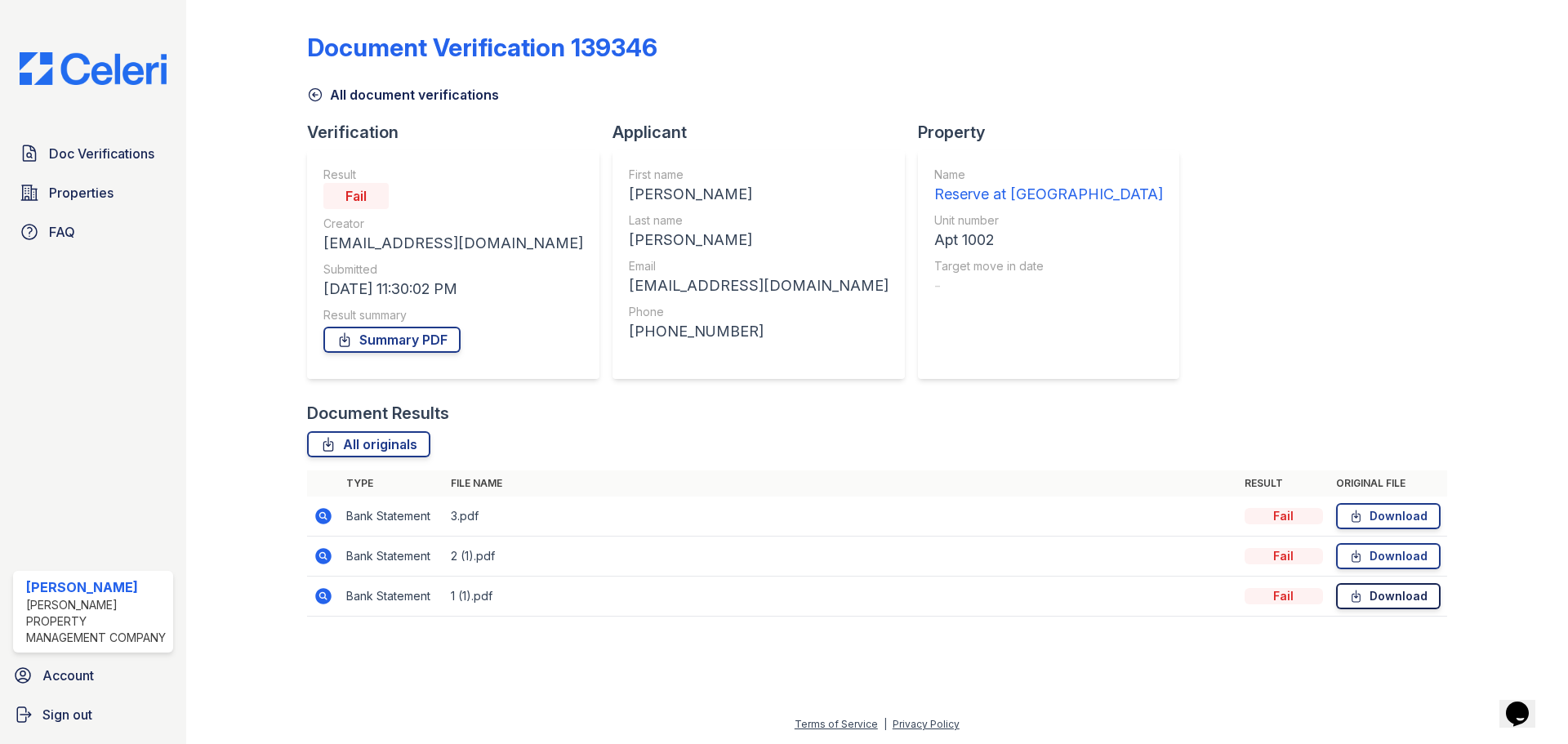
click at [1360, 598] on icon at bounding box center [1356, 597] width 8 height 12
click at [321, 508] on icon at bounding box center [323, 516] width 19 height 19
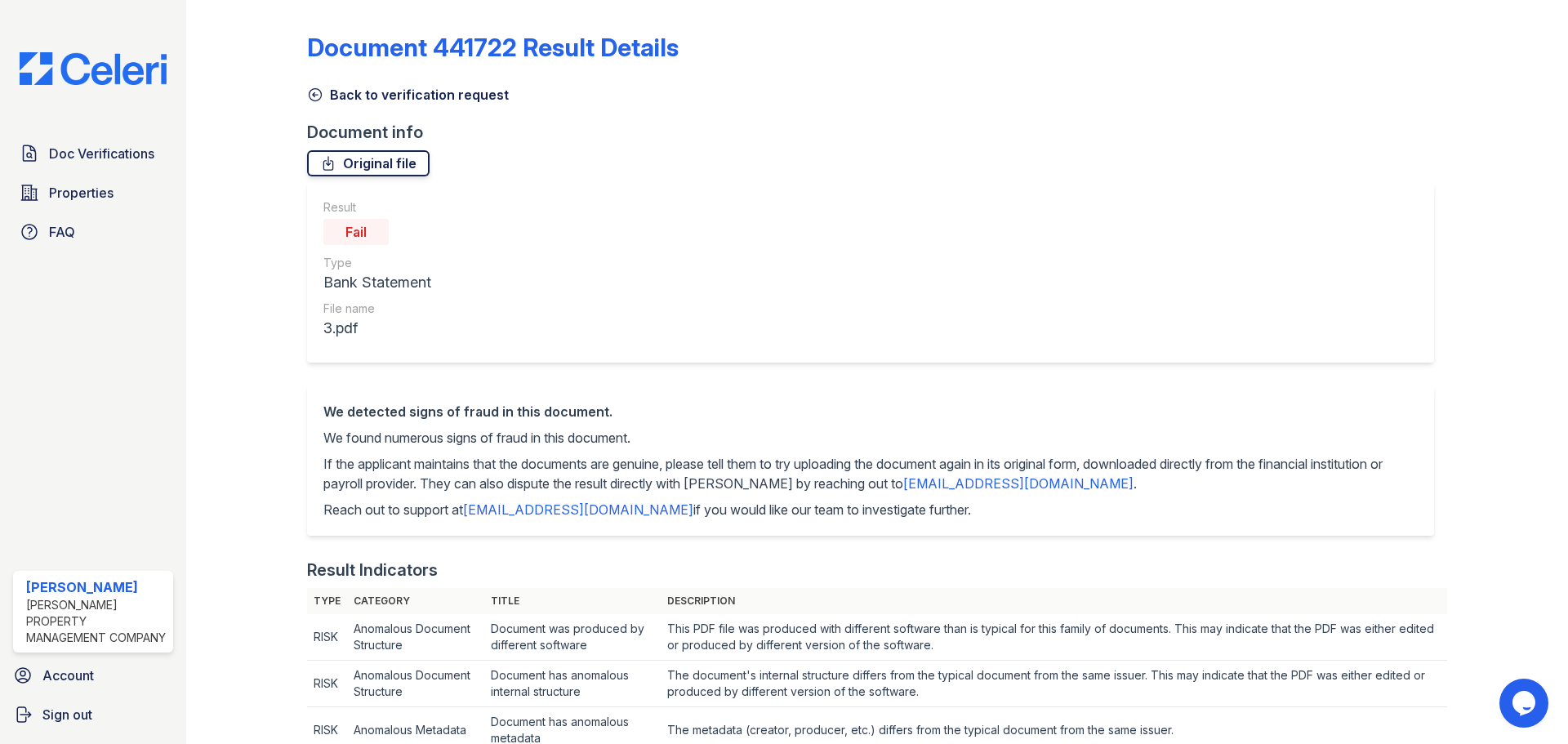
click at [384, 159] on link "Original file" at bounding box center [368, 163] width 123 height 26
